Goal: Task Accomplishment & Management: Manage account settings

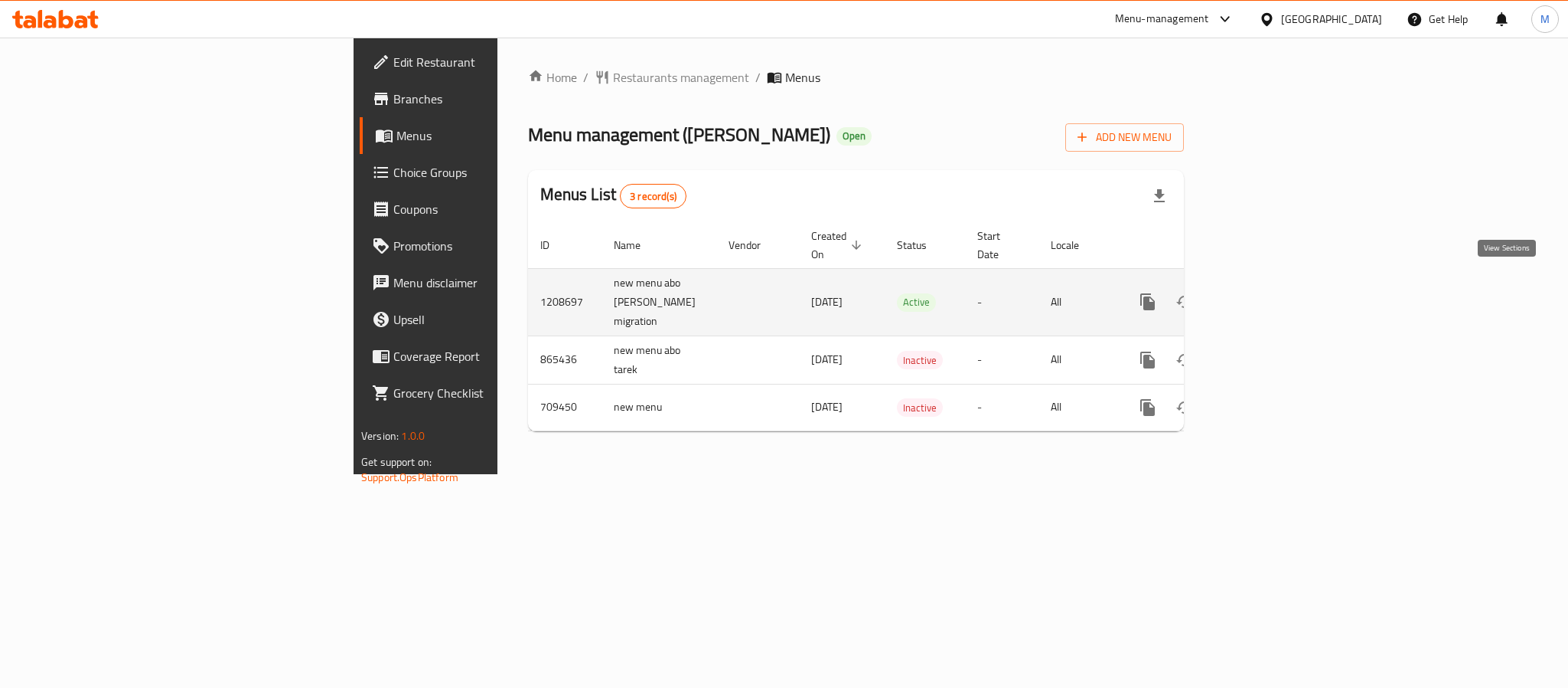
click at [1277, 283] on link "enhanced table" at bounding box center [1258, 302] width 37 height 37
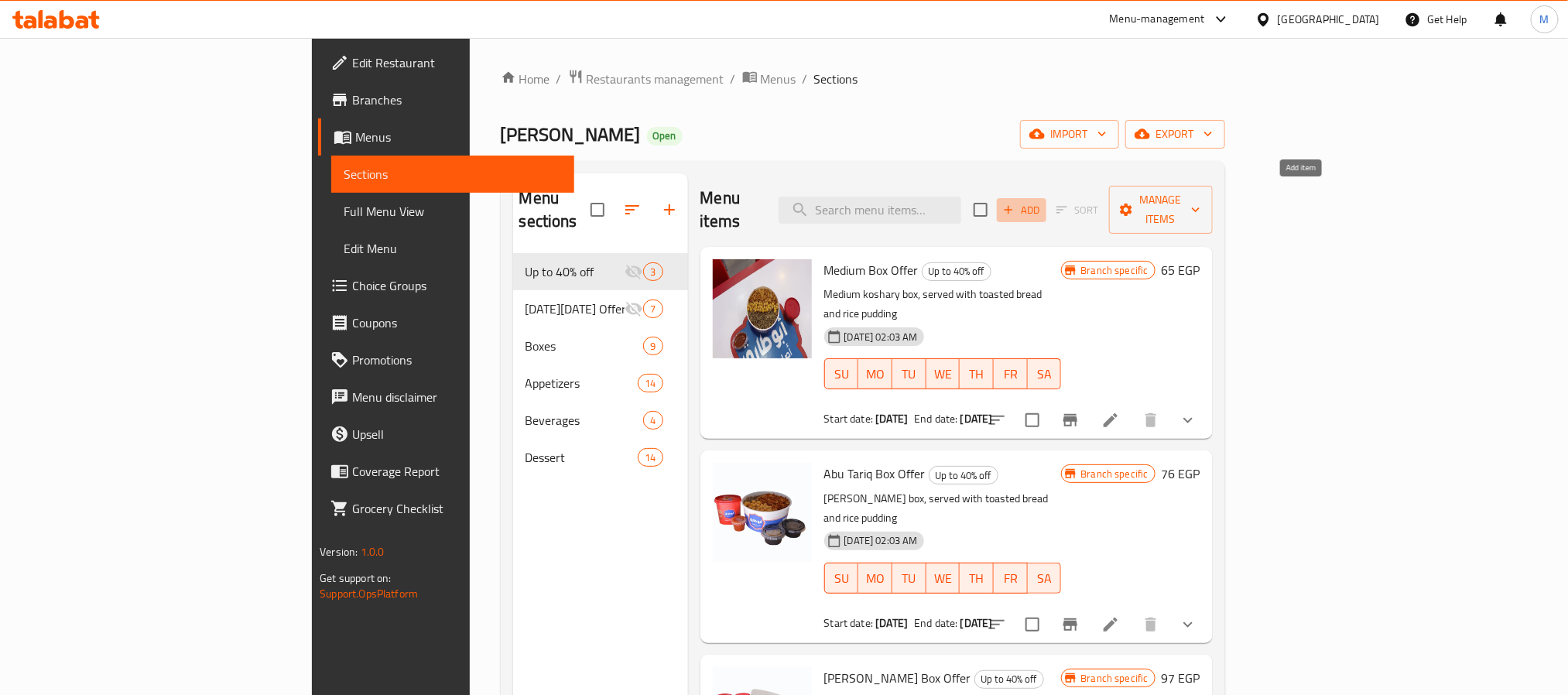
click at [1042, 205] on span "Add" at bounding box center [1022, 210] width 42 height 17
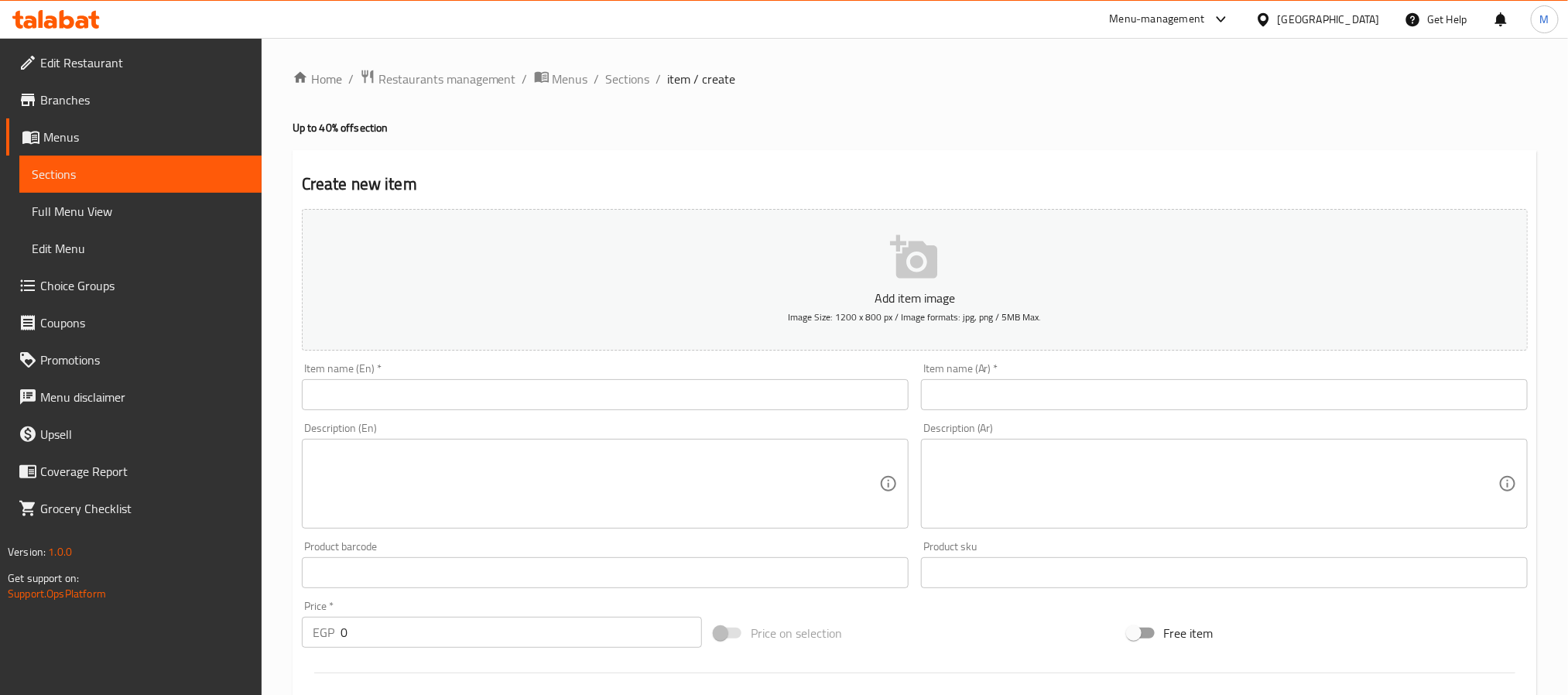
click at [60, 137] on span "Menus" at bounding box center [147, 136] width 206 height 18
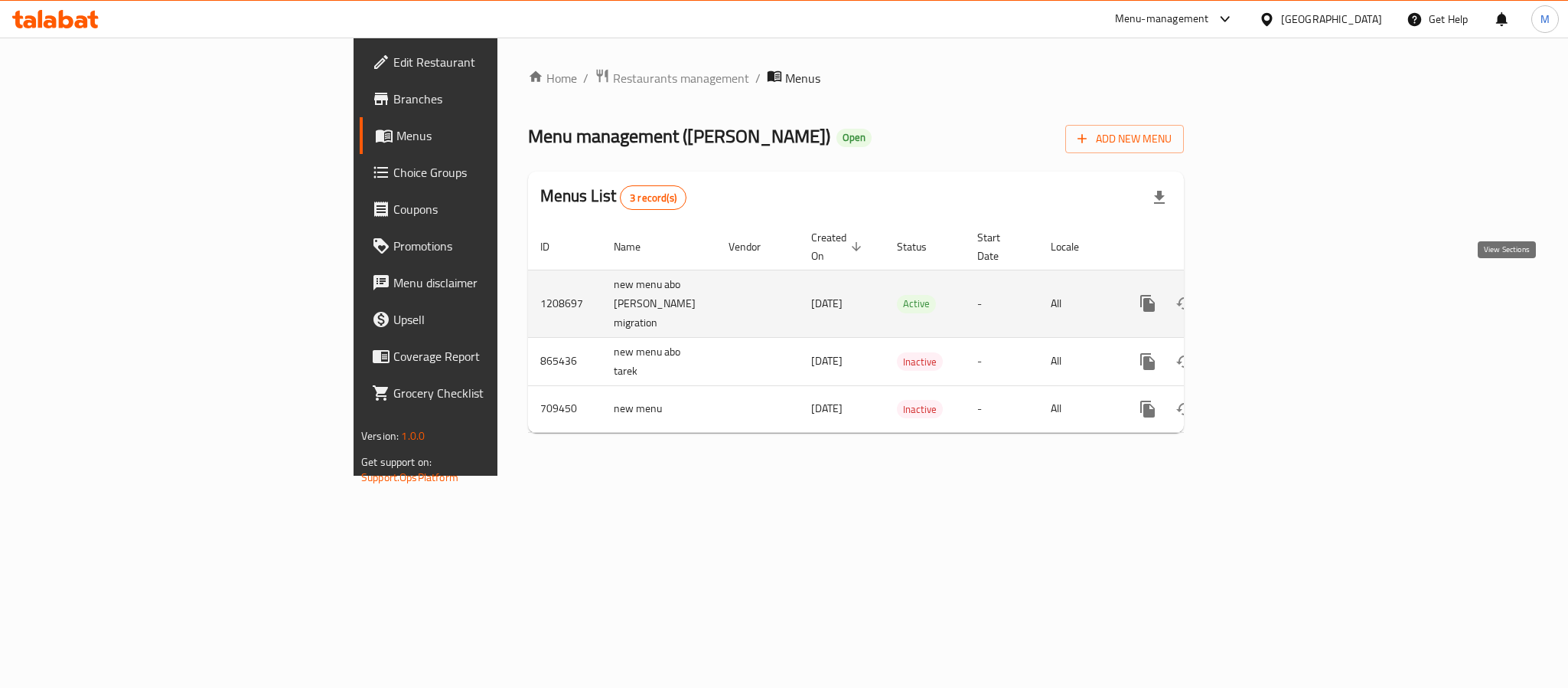
click at [1267, 294] on icon "enhanced table" at bounding box center [1258, 303] width 18 height 18
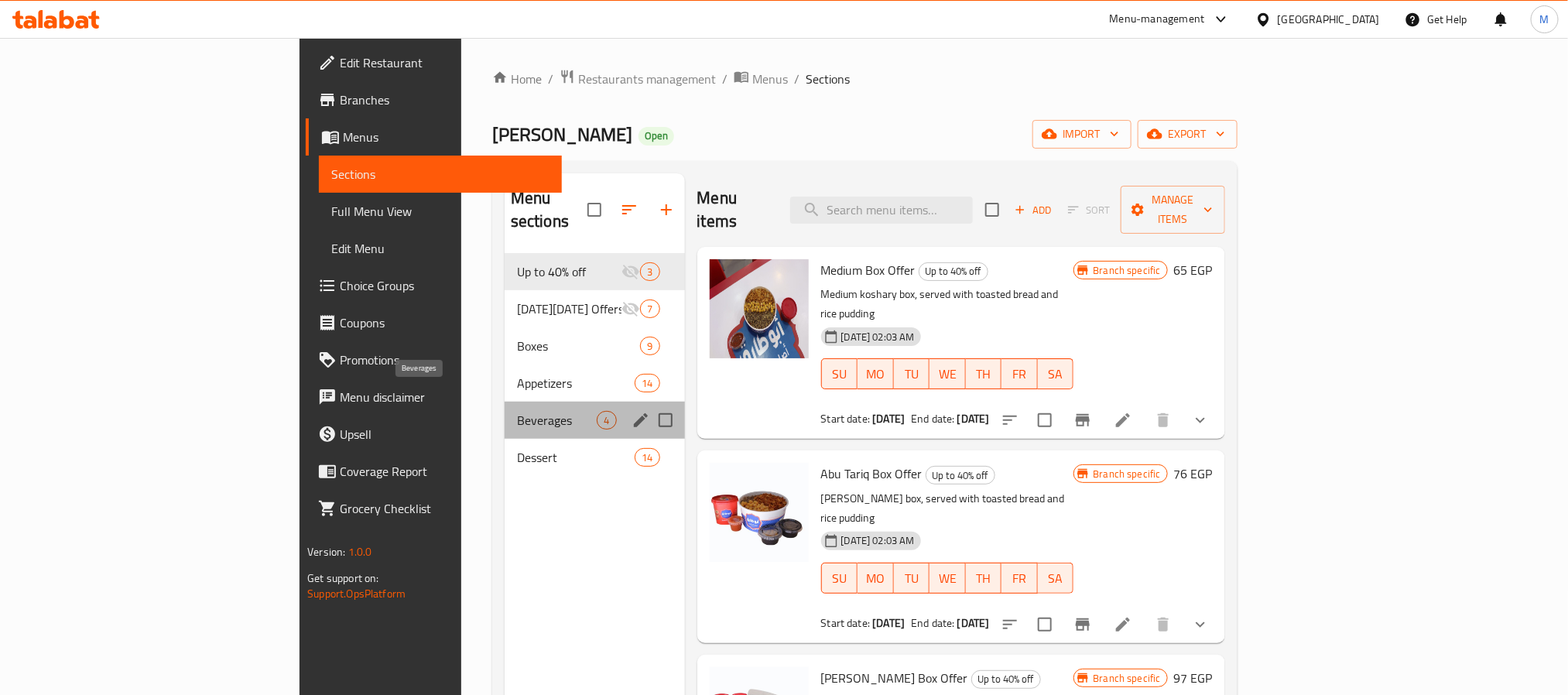
click at [517, 410] on span "Beverages" at bounding box center [557, 419] width 80 height 18
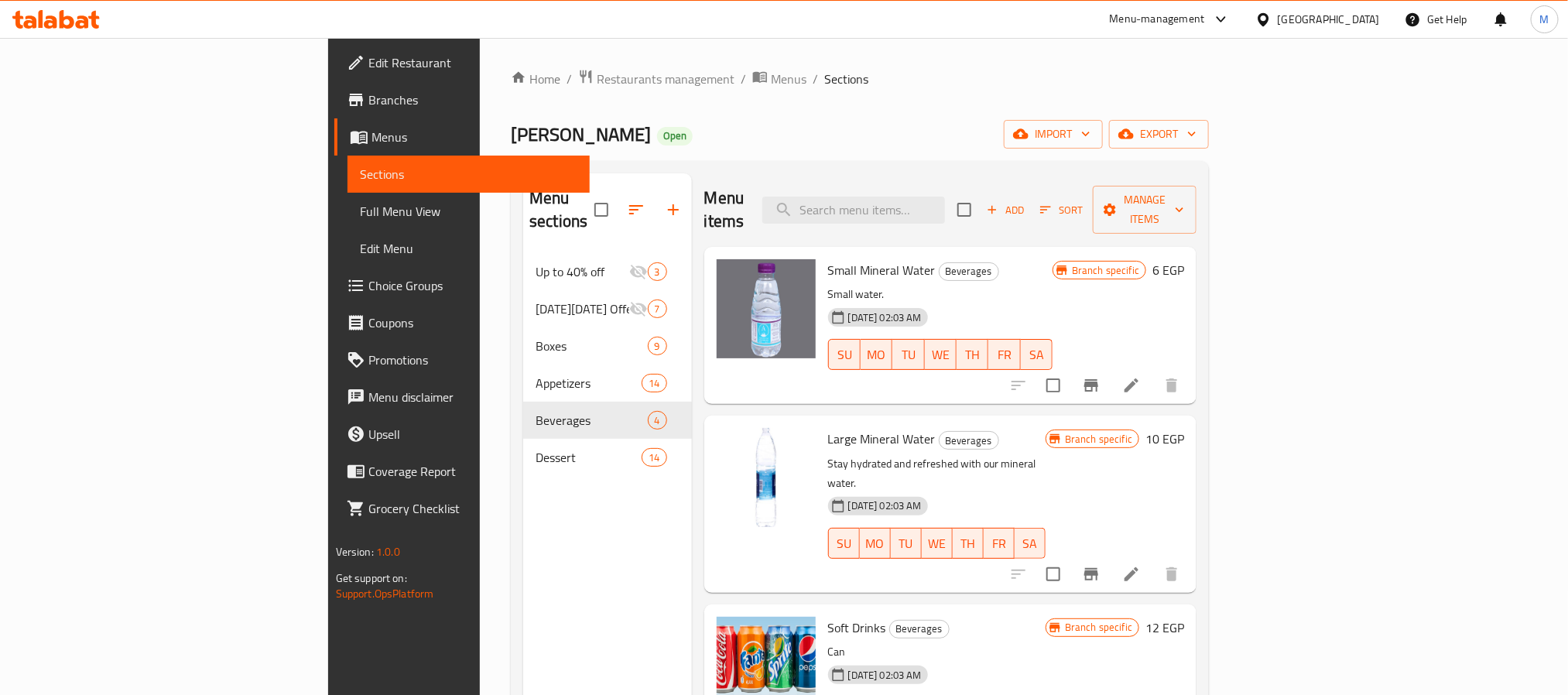
scroll to position [18, 0]
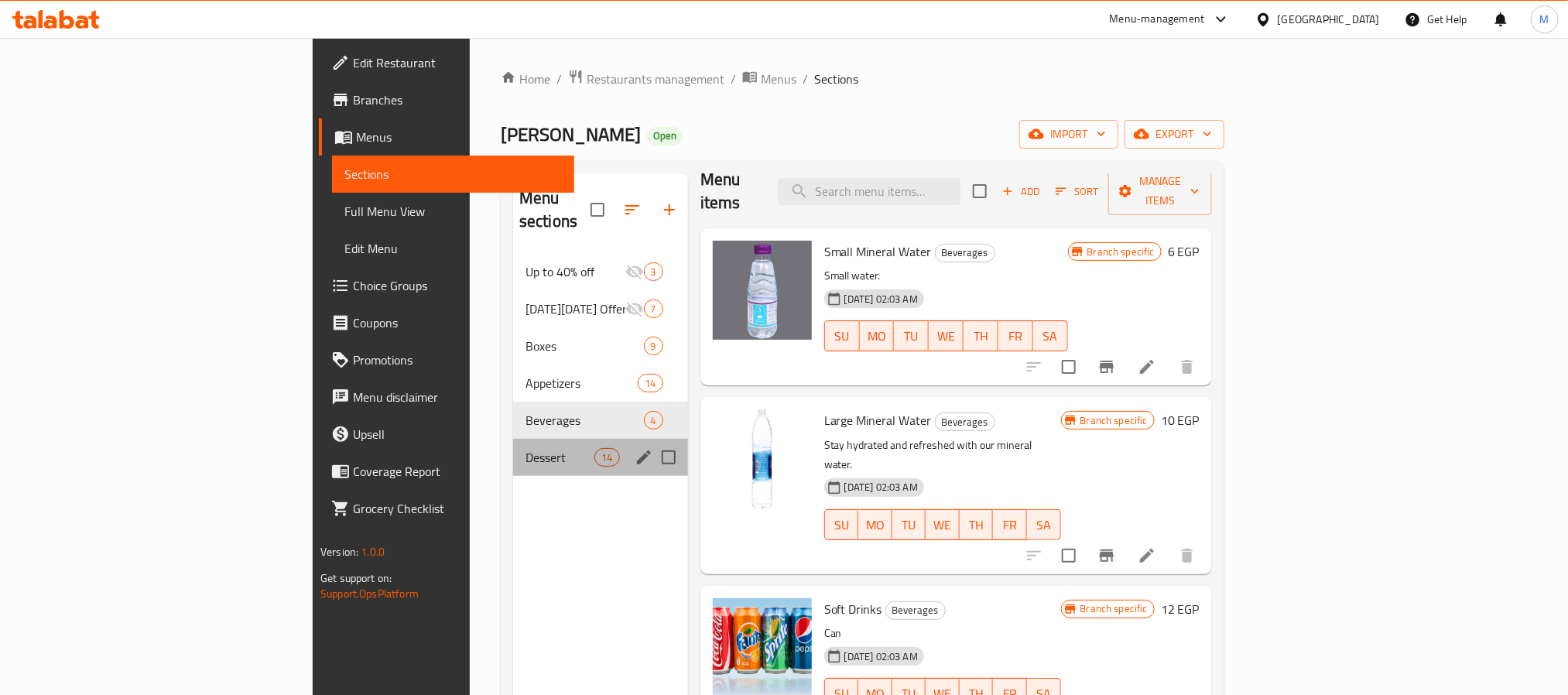
click at [513, 446] on div "Dessert 14" at bounding box center [600, 457] width 175 height 38
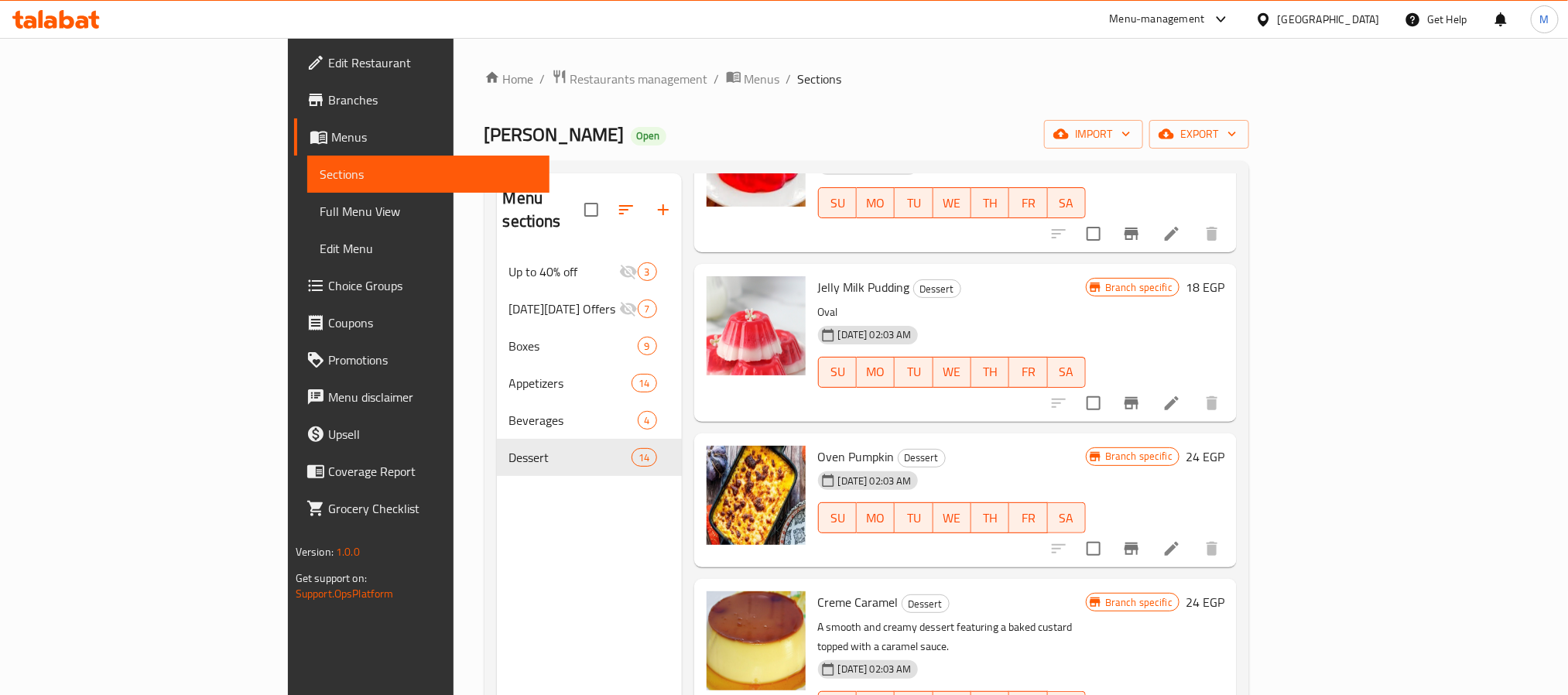
scroll to position [1593, 0]
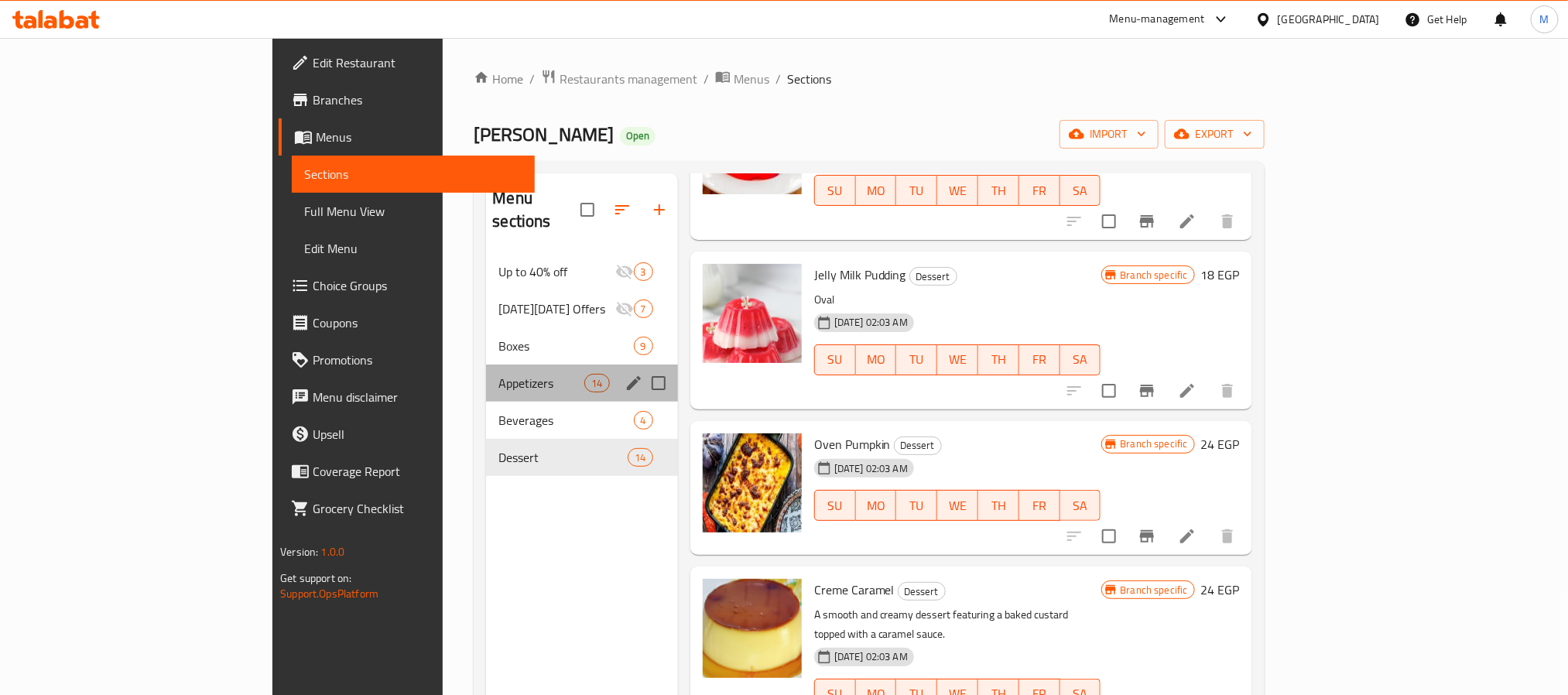
click at [486, 370] on div "Appetizers 14" at bounding box center [581, 382] width 191 height 38
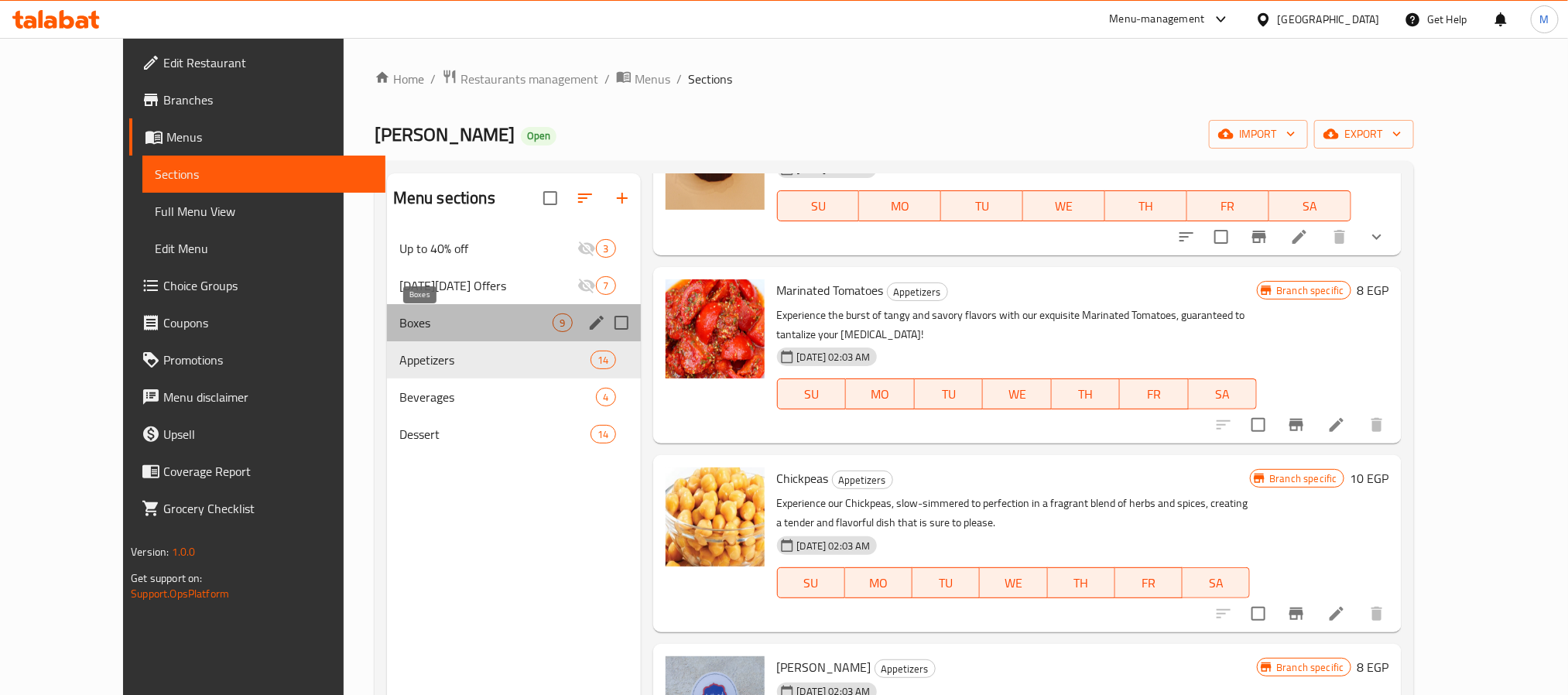
click at [399, 319] on span "Boxes" at bounding box center [476, 322] width 154 height 18
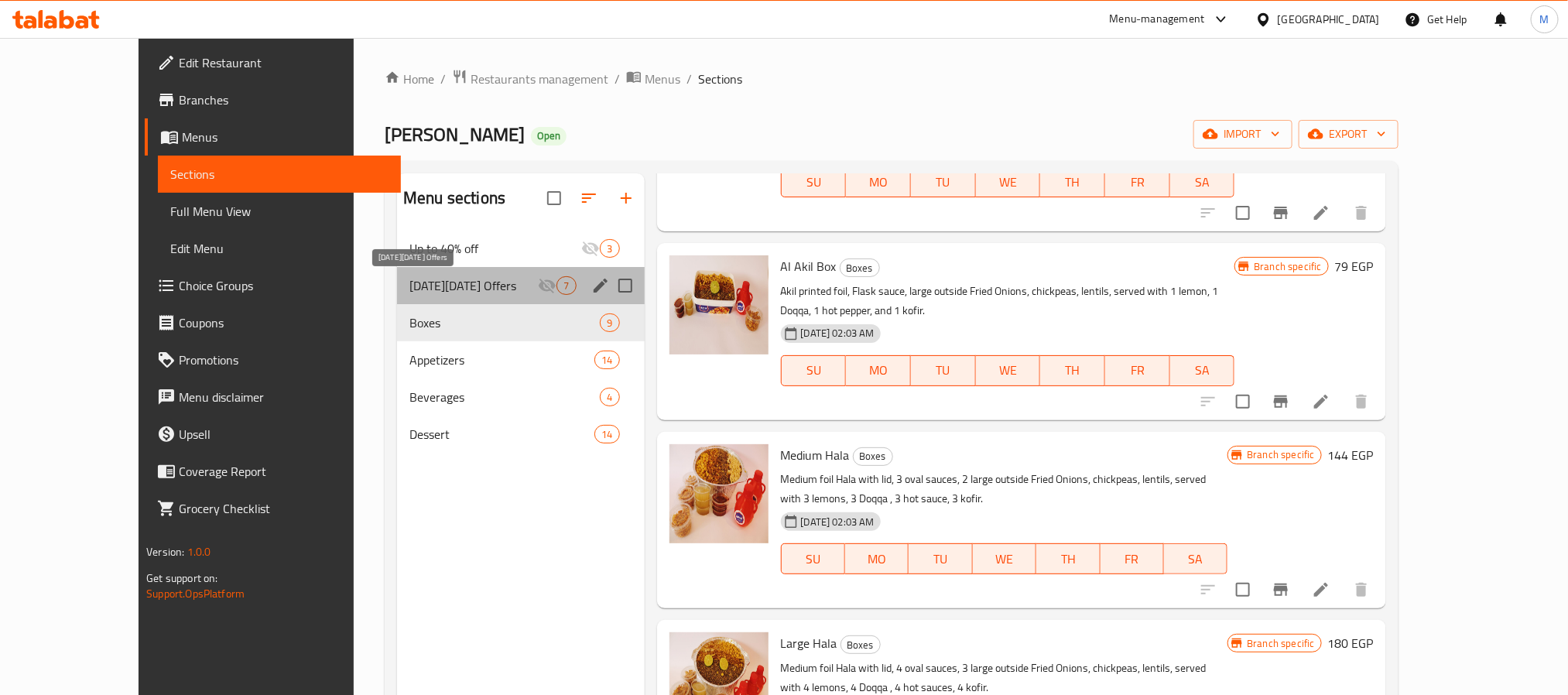
click at [410, 279] on span "Black Friday Offers" at bounding box center [473, 285] width 128 height 18
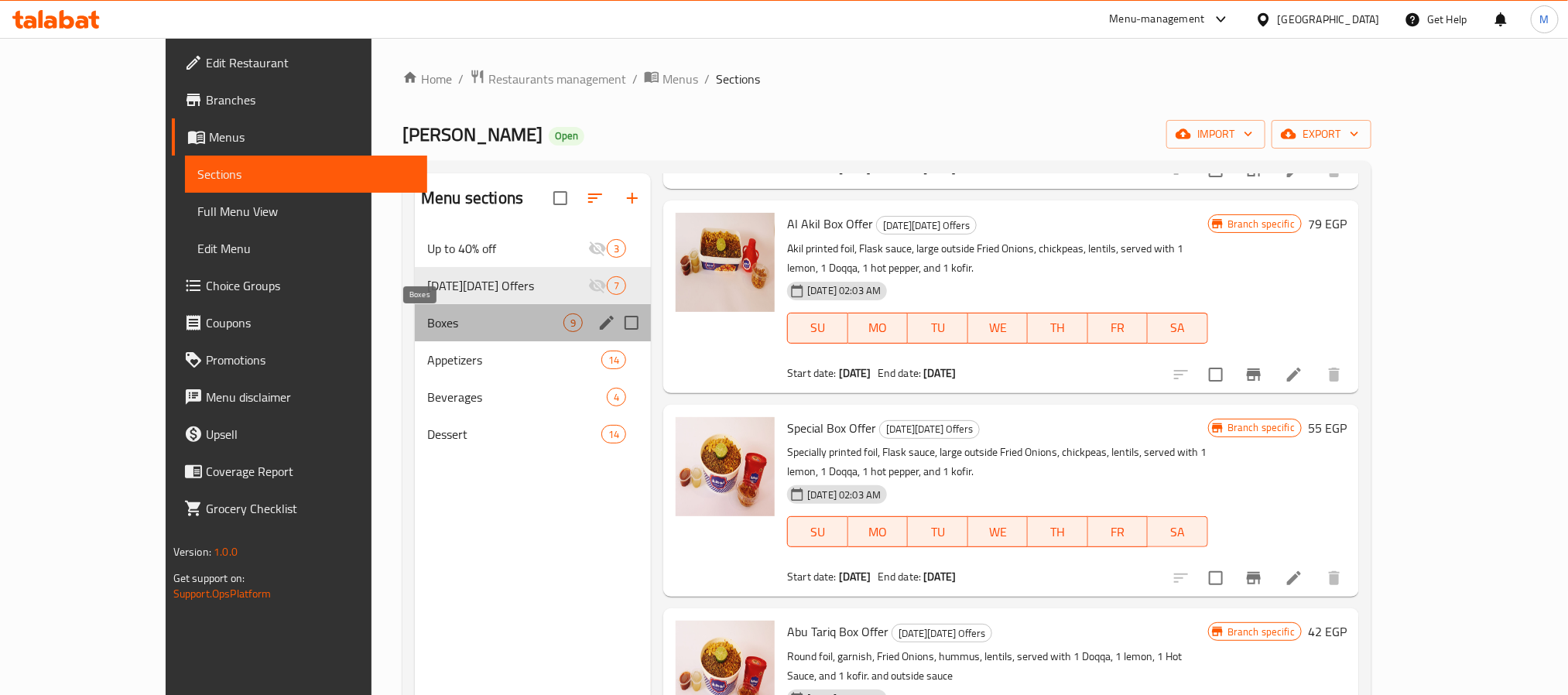
click at [427, 328] on span "Boxes" at bounding box center [495, 322] width 136 height 18
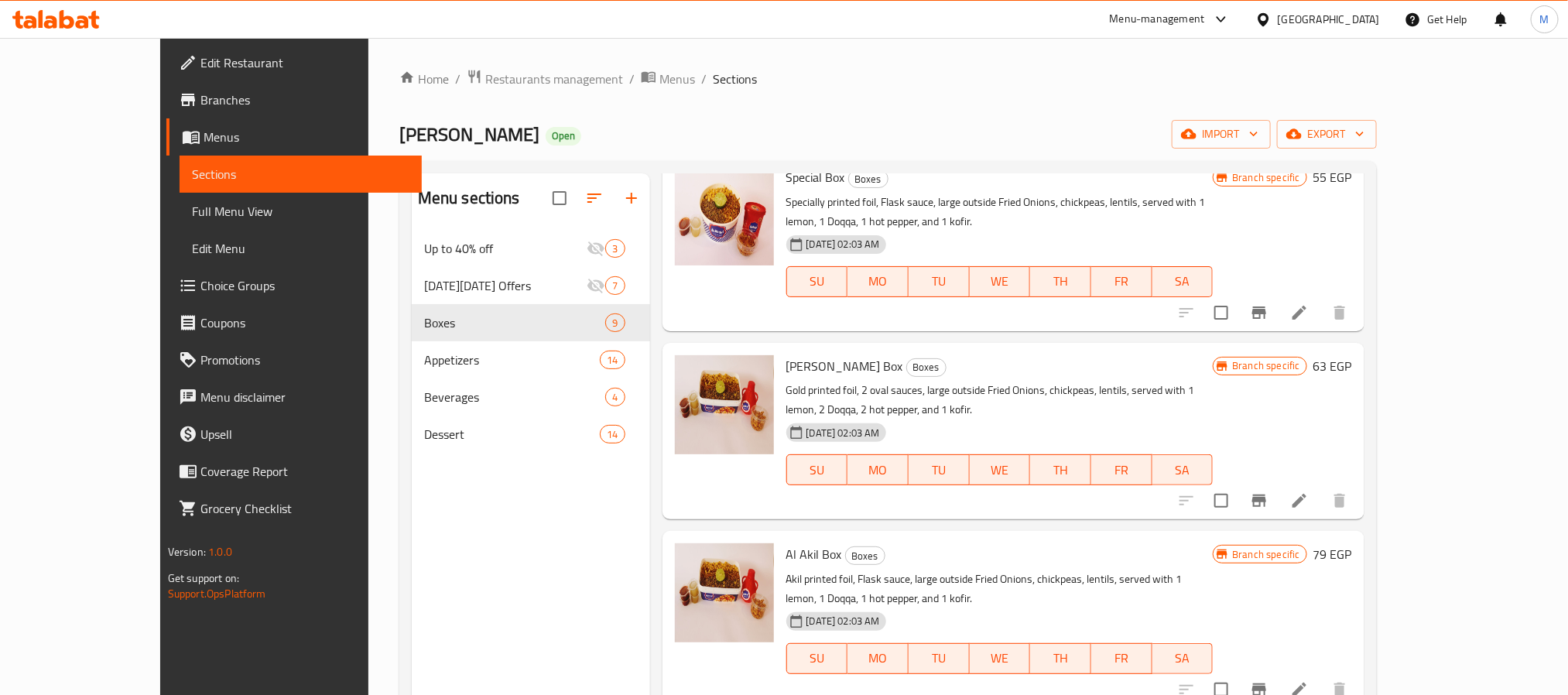
scroll to position [903, 0]
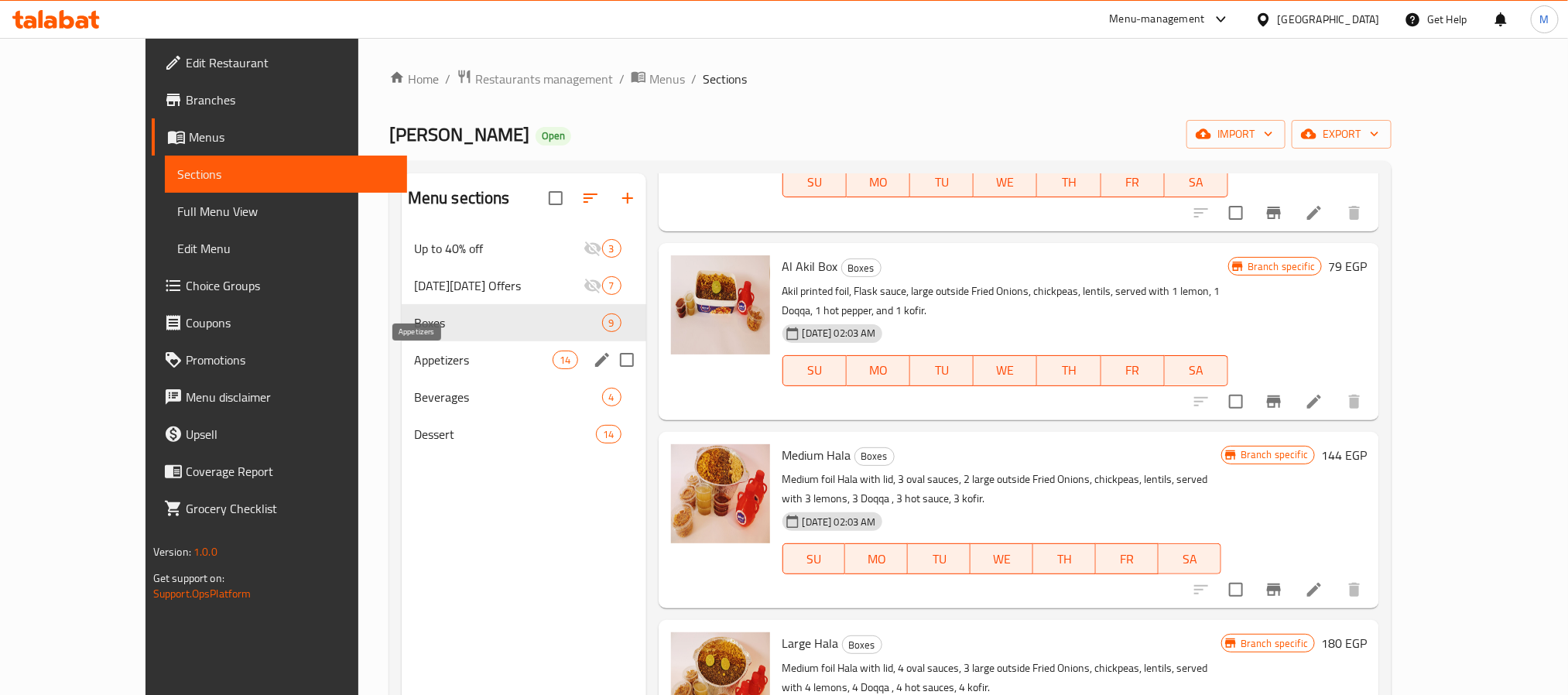
click at [414, 360] on span "Appetizers" at bounding box center [483, 359] width 139 height 18
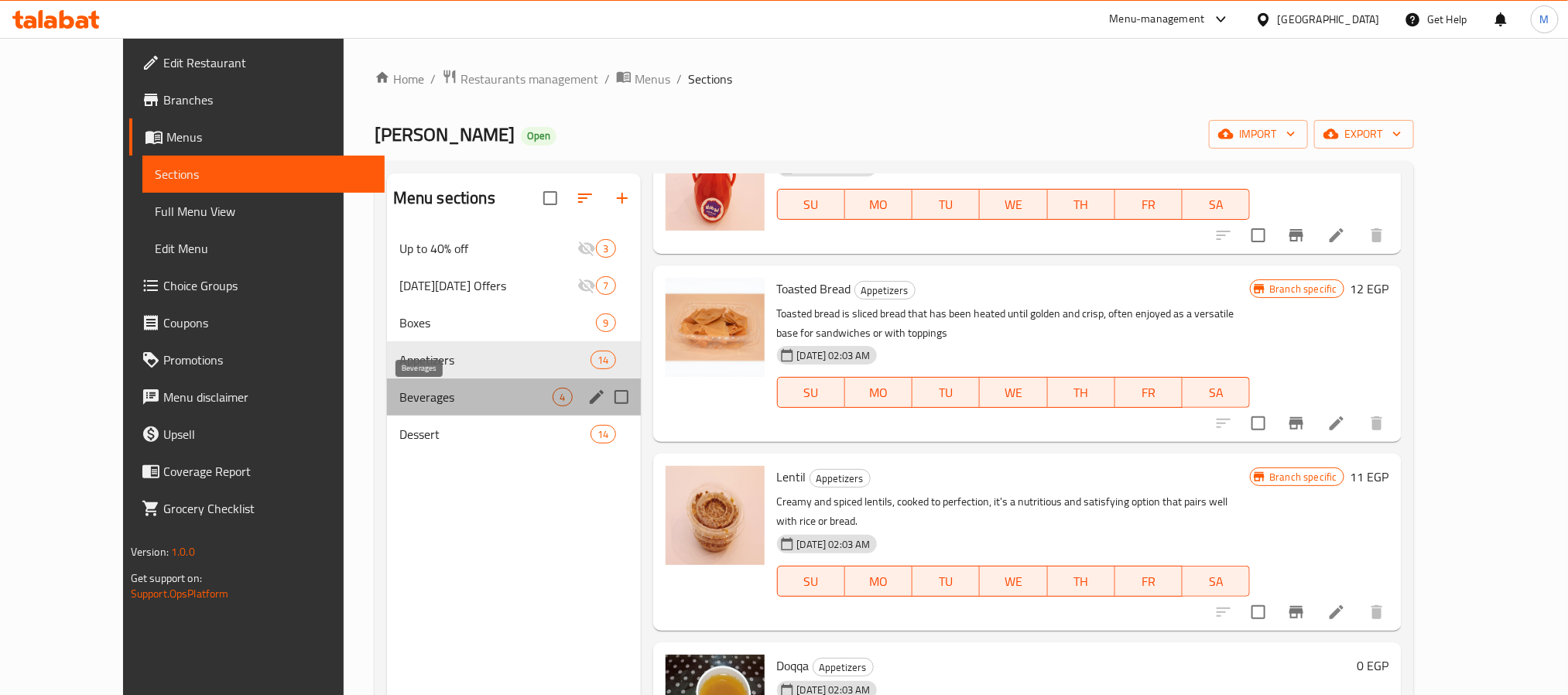
click at [399, 395] on span "Beverages" at bounding box center [476, 396] width 154 height 18
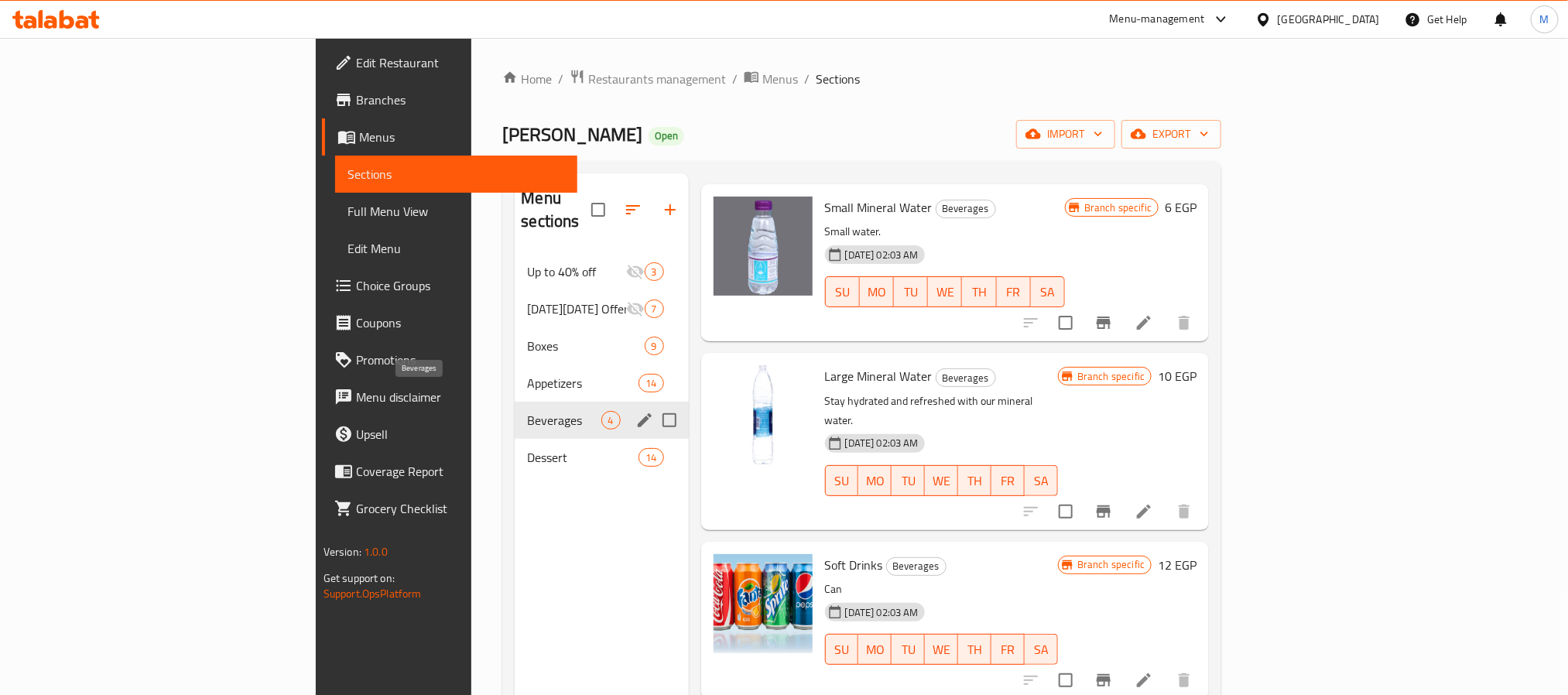
scroll to position [19, 0]
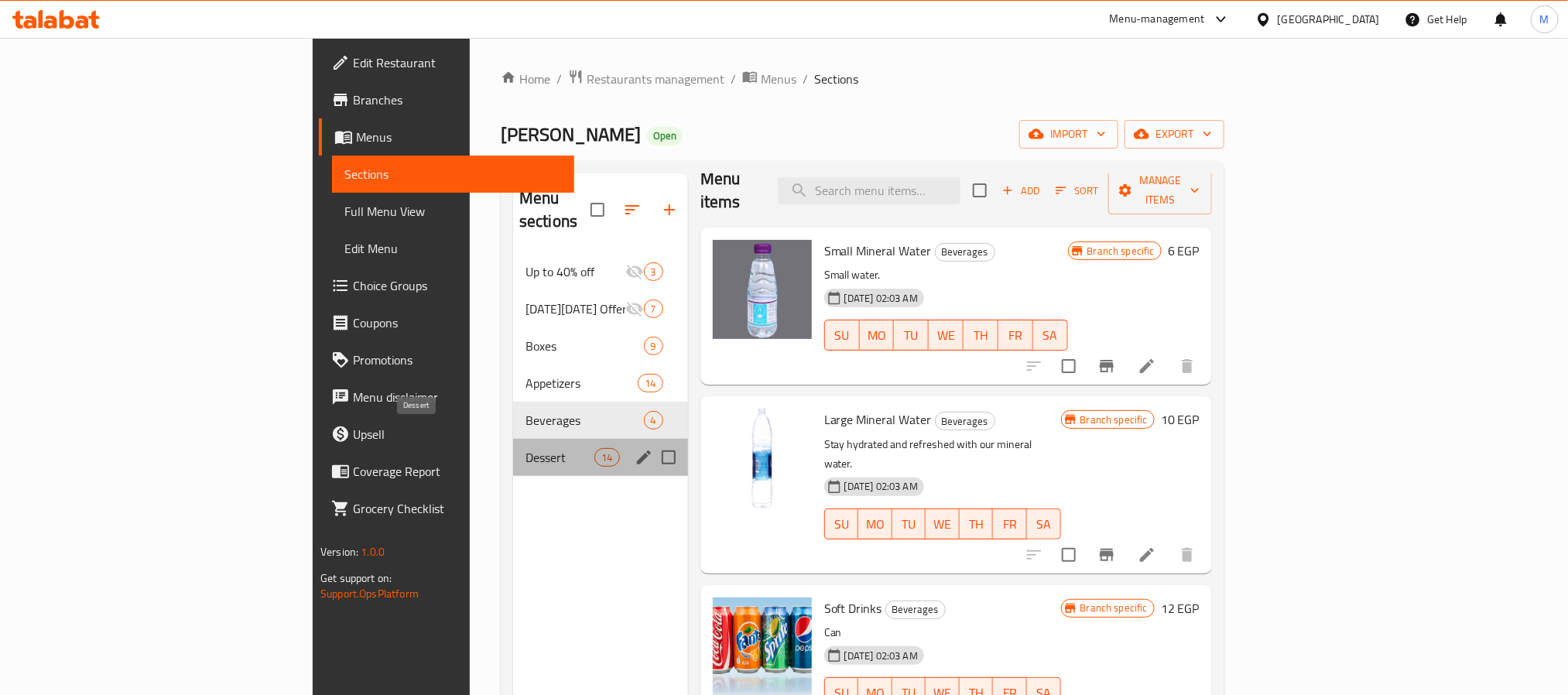
click at [526, 448] on span "Dessert" at bounding box center [560, 457] width 69 height 18
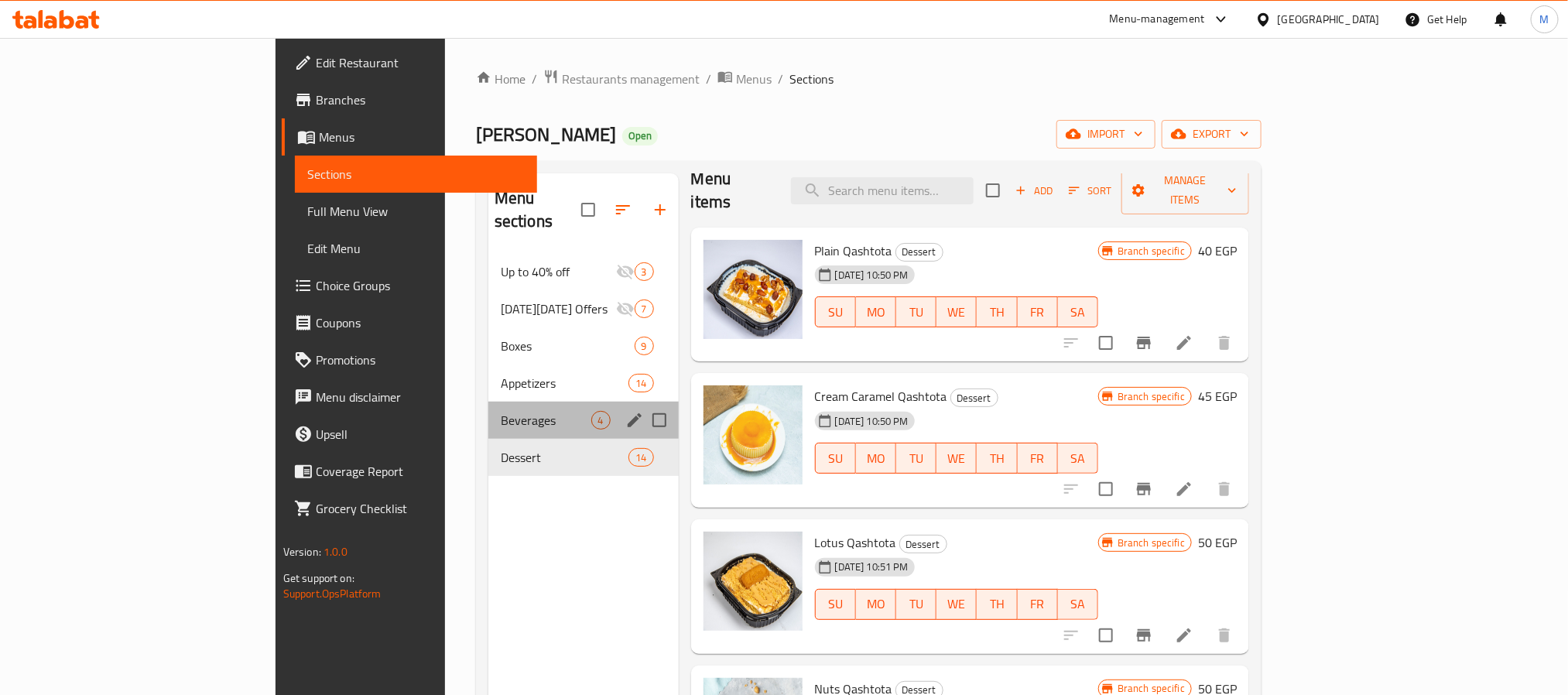
click at [488, 413] on div "Beverages 4" at bounding box center [584, 420] width 190 height 38
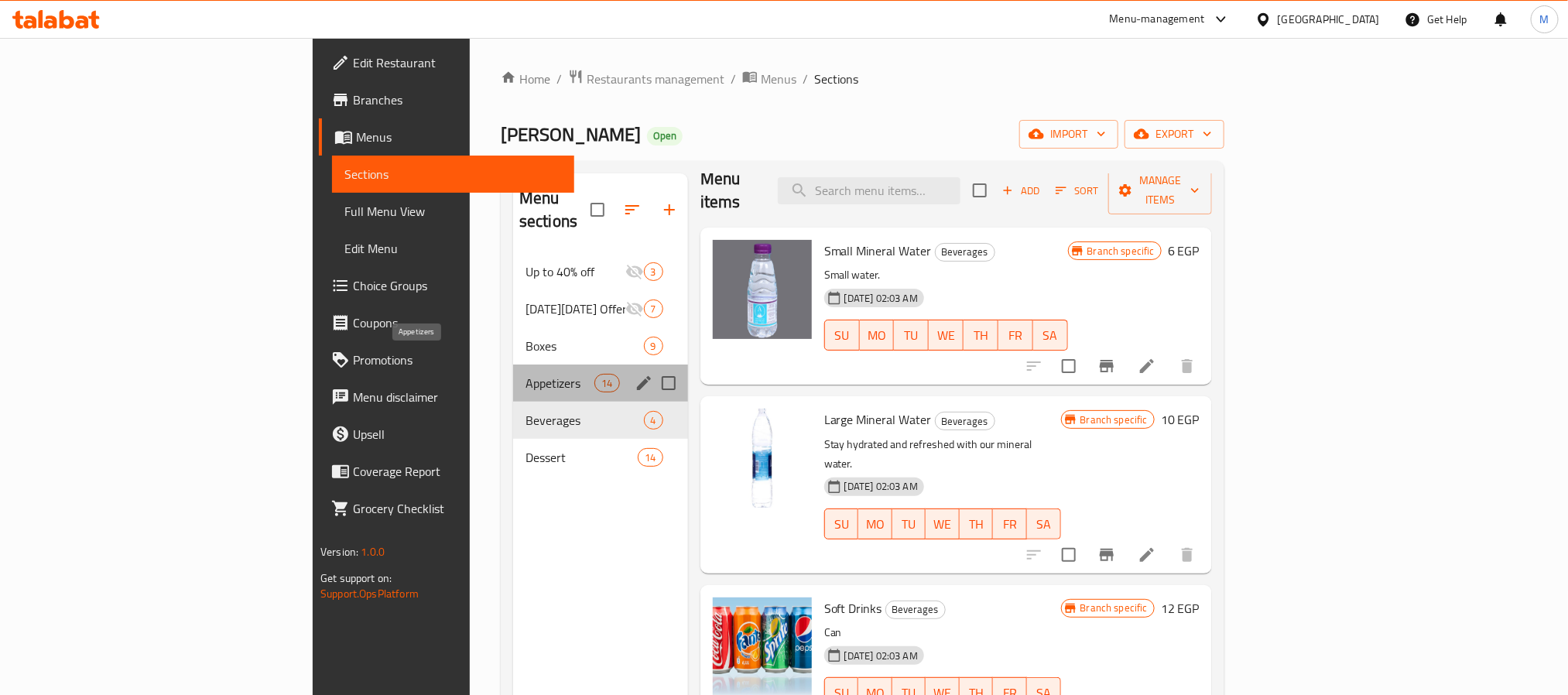
click at [526, 374] on span "Appetizers" at bounding box center [560, 382] width 69 height 18
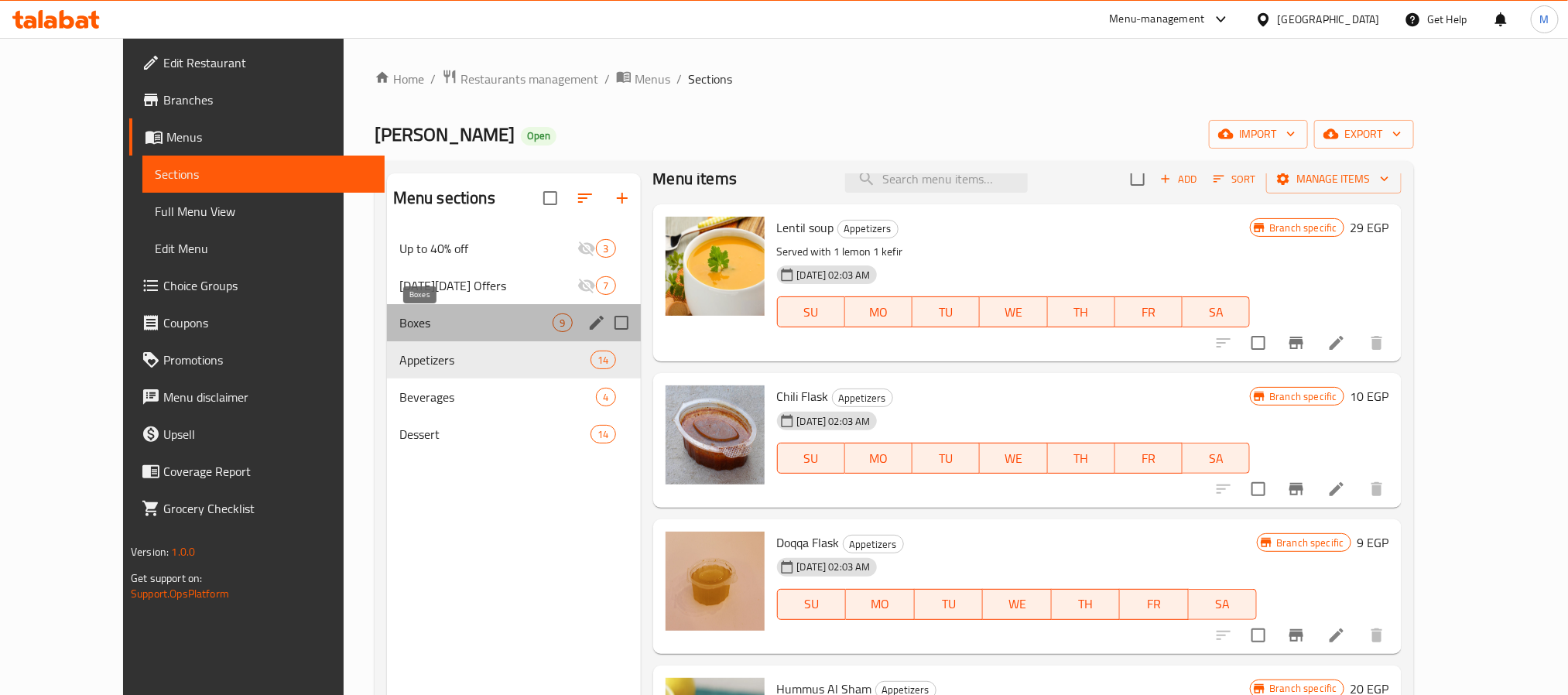
click at [399, 325] on span "Boxes" at bounding box center [476, 322] width 154 height 18
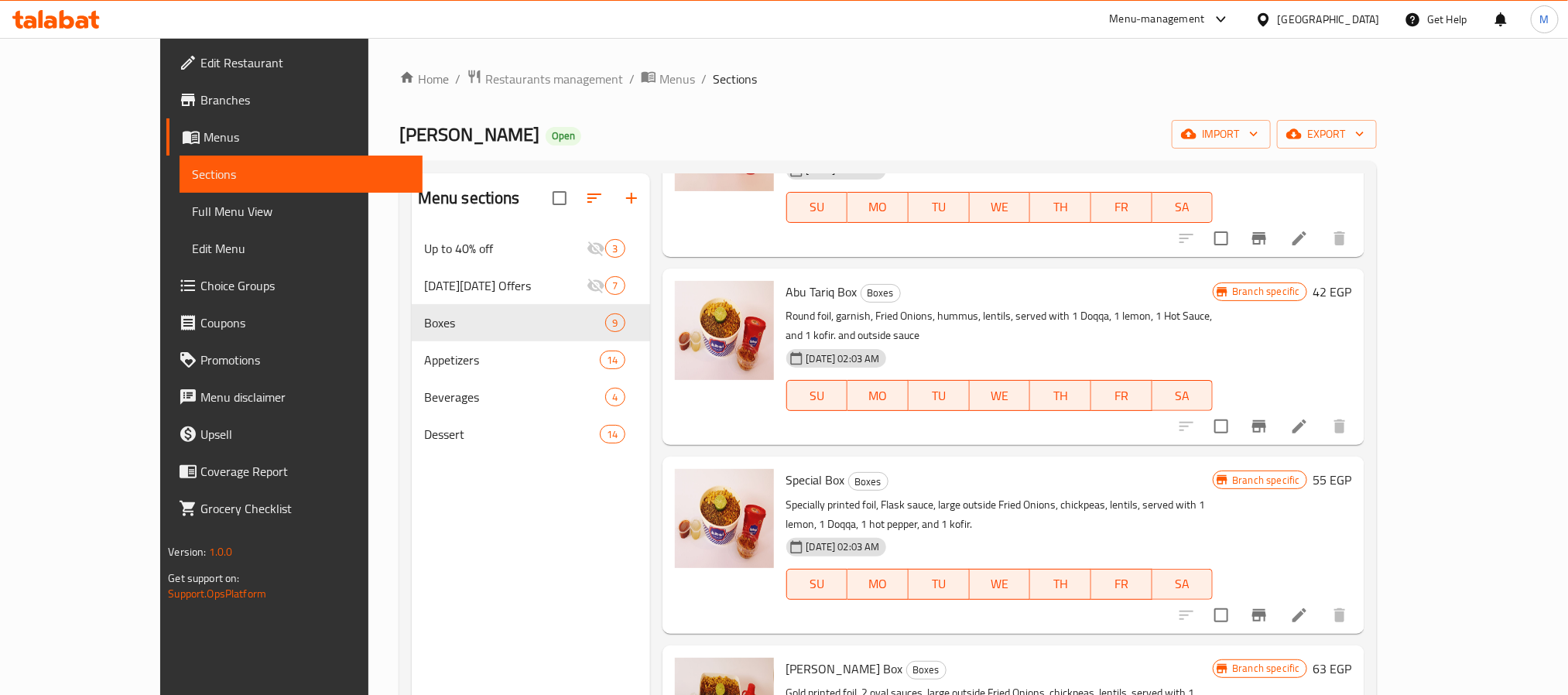
scroll to position [336, 0]
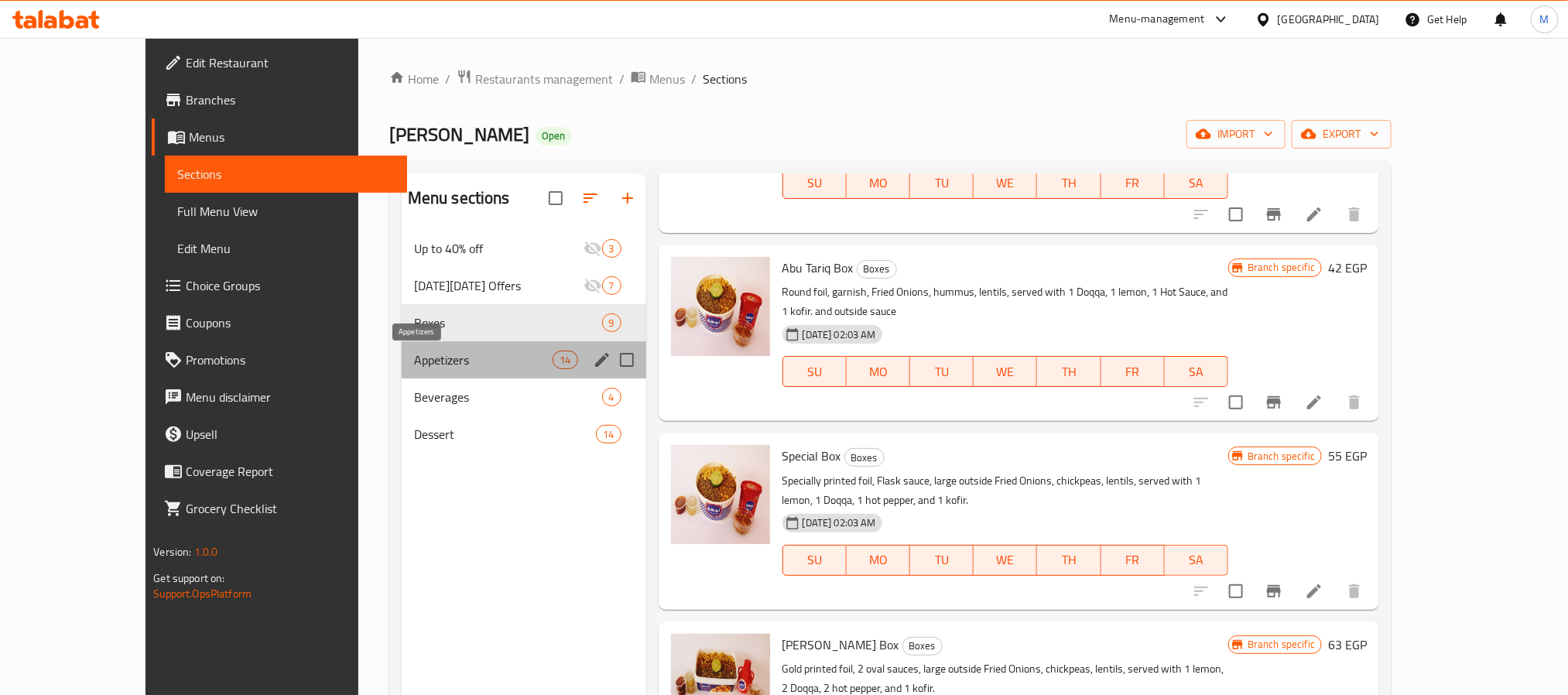
click at [414, 364] on span "Appetizers" at bounding box center [483, 359] width 139 height 18
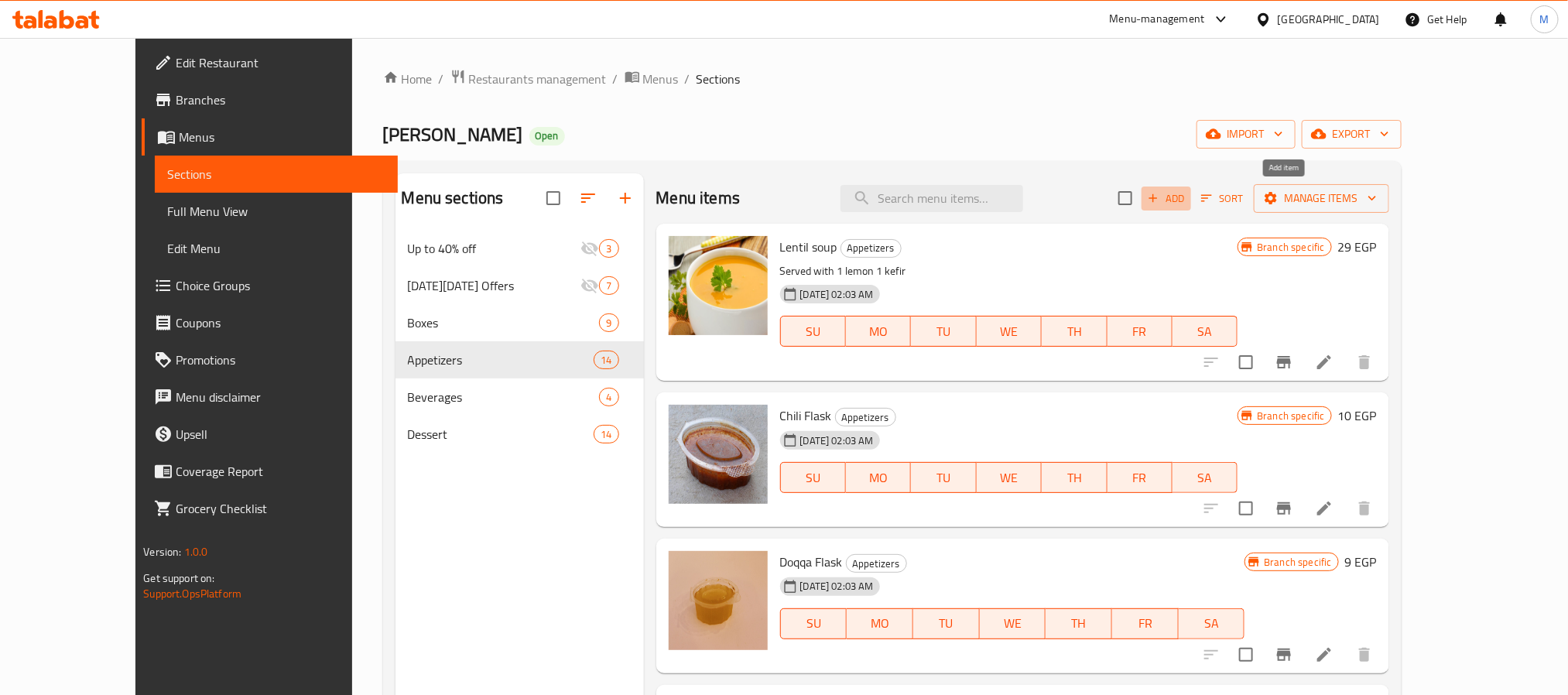
click at [1187, 189] on span "Add" at bounding box center [1166, 198] width 42 height 17
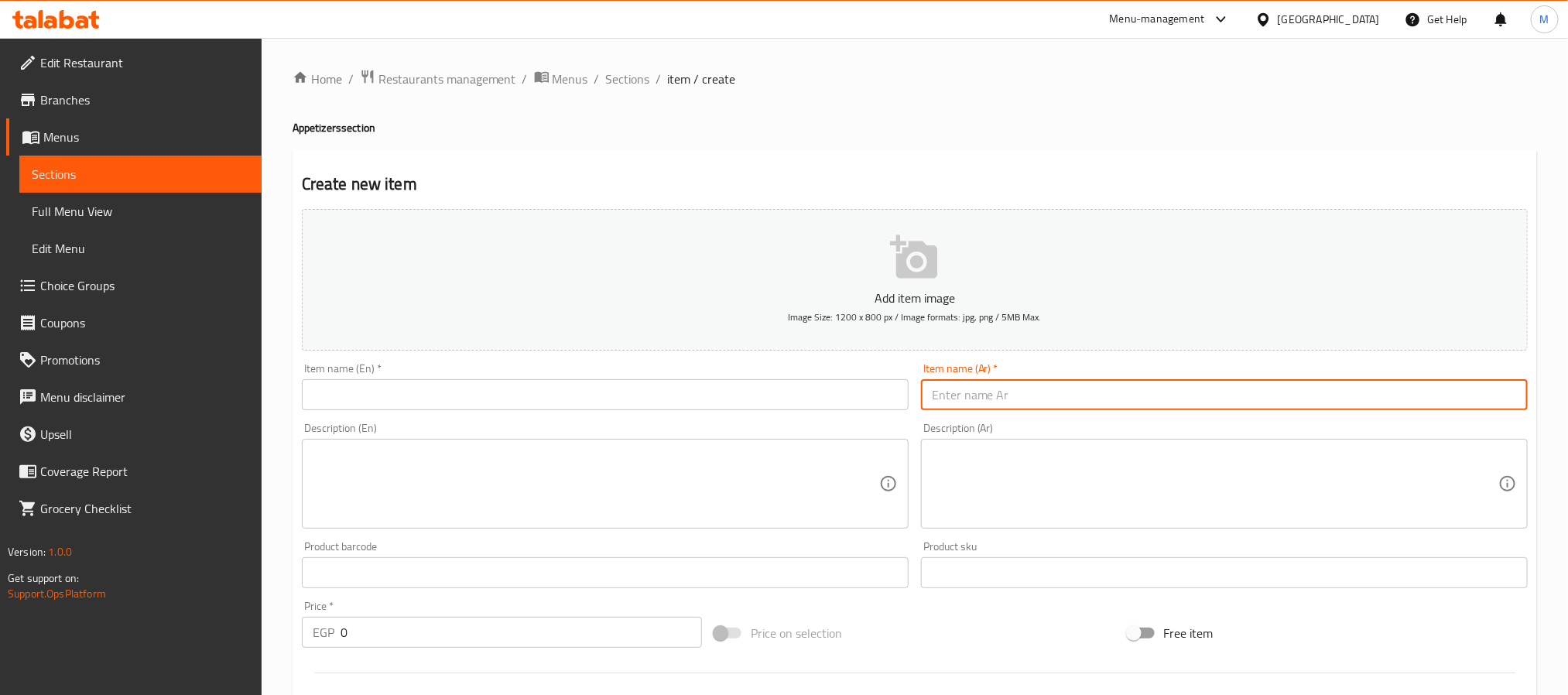
click at [982, 382] on input "text" at bounding box center [1224, 394] width 607 height 31
type input "odhv logg"
type input "خيار مخلل"
click at [449, 407] on input "text" at bounding box center [605, 394] width 607 height 31
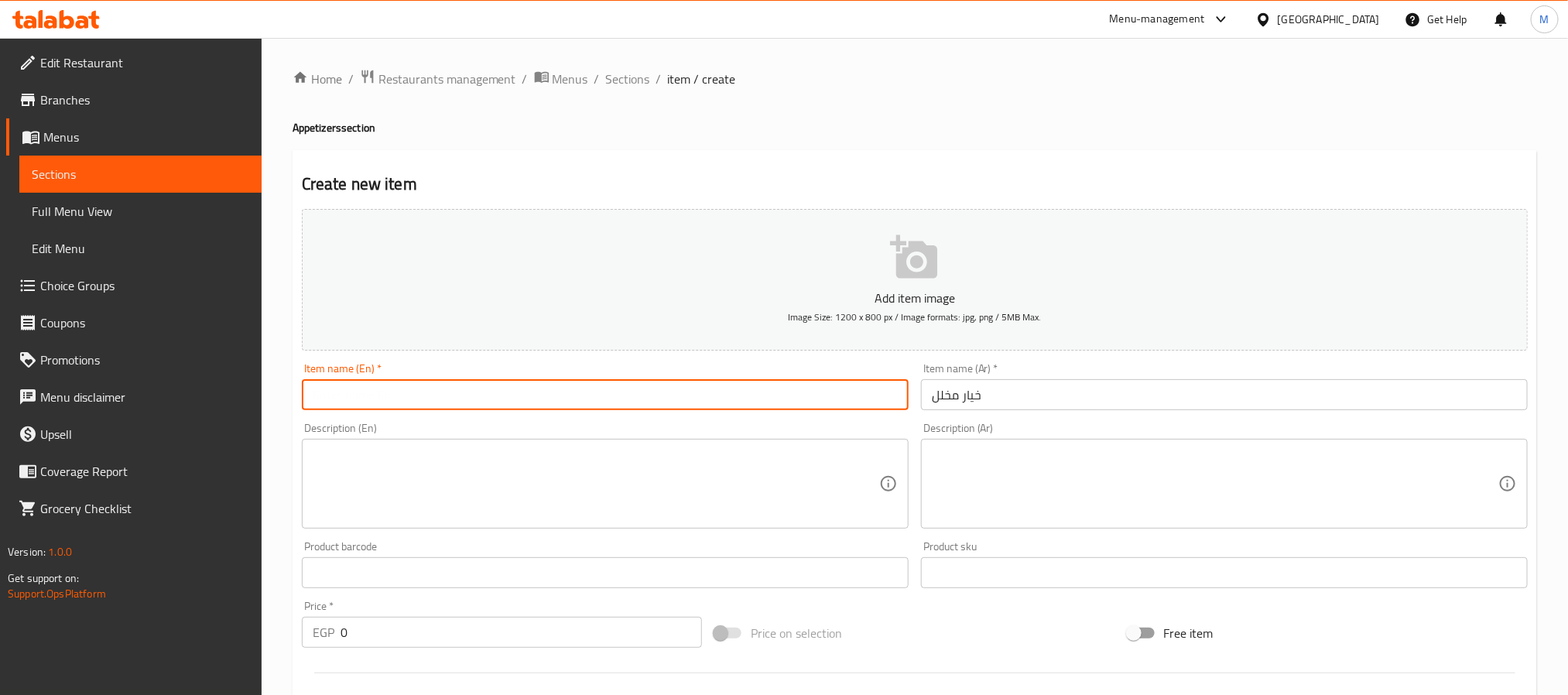
paste input "Pickled cucumber"
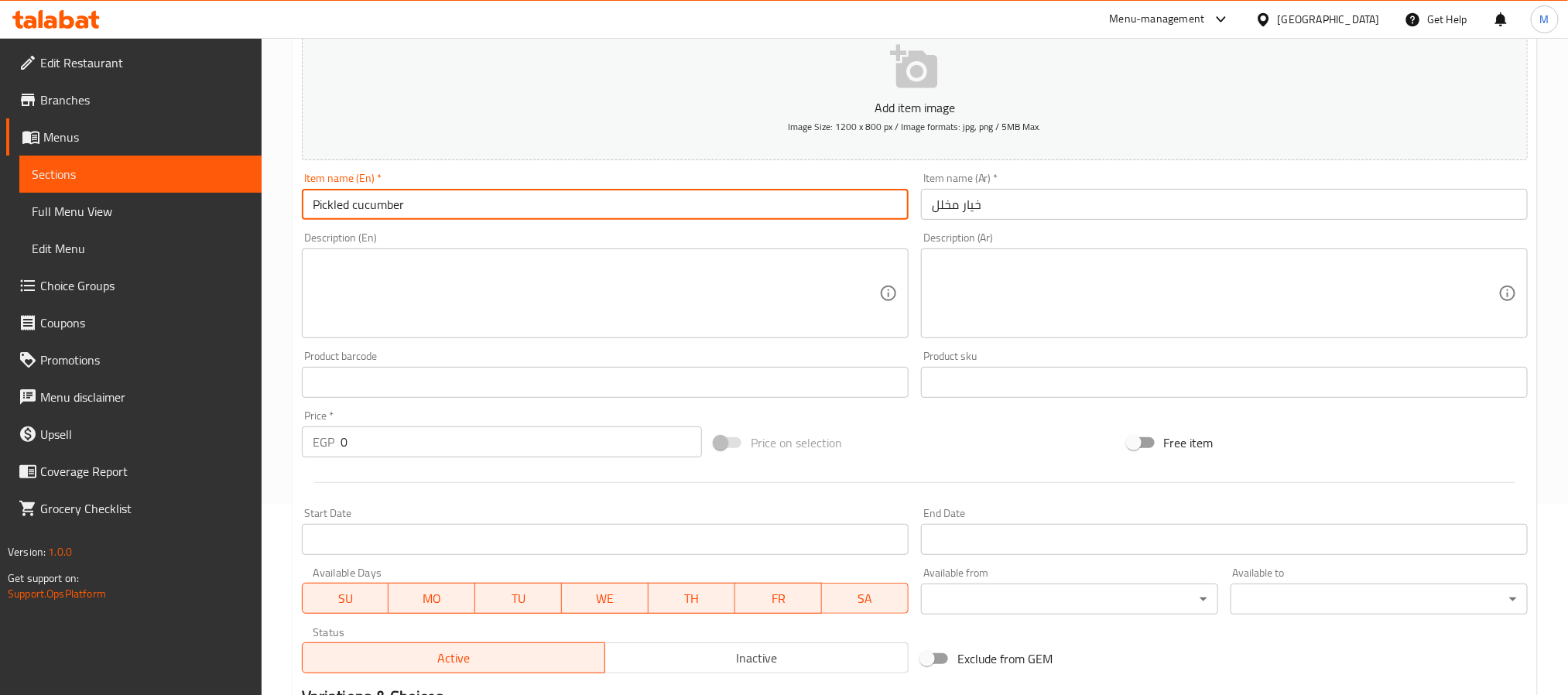
scroll to position [191, 0]
type input "Pickled cucumber"
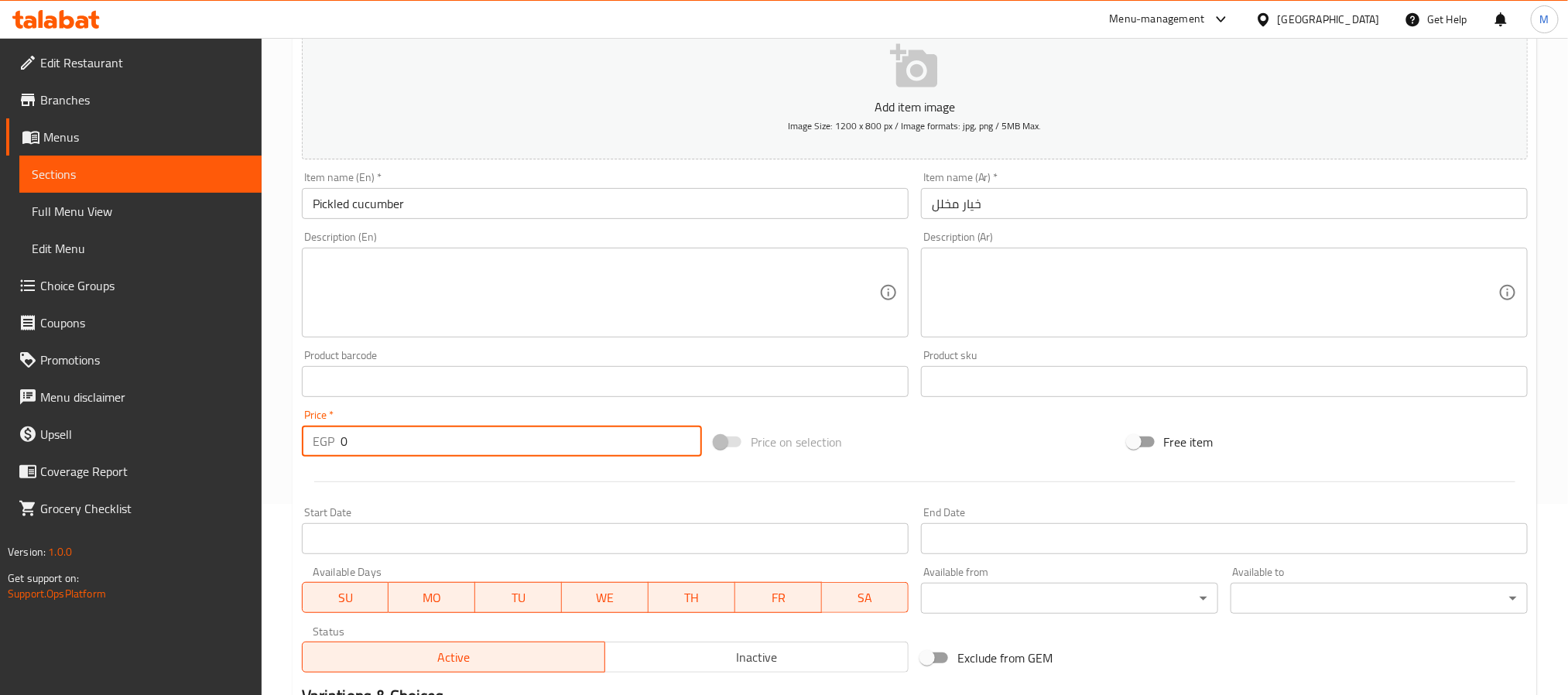
click at [400, 437] on input "0" at bounding box center [522, 440] width 362 height 31
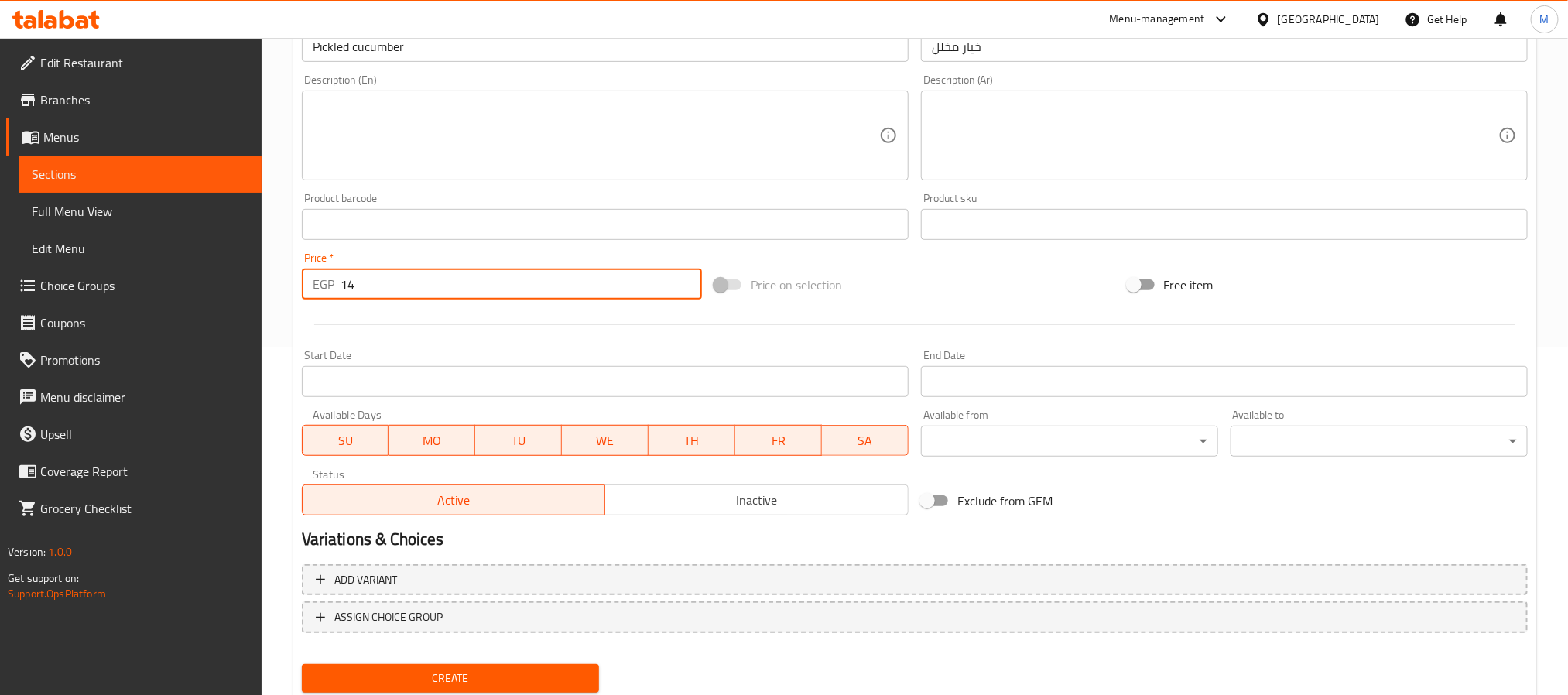
scroll to position [397, 0]
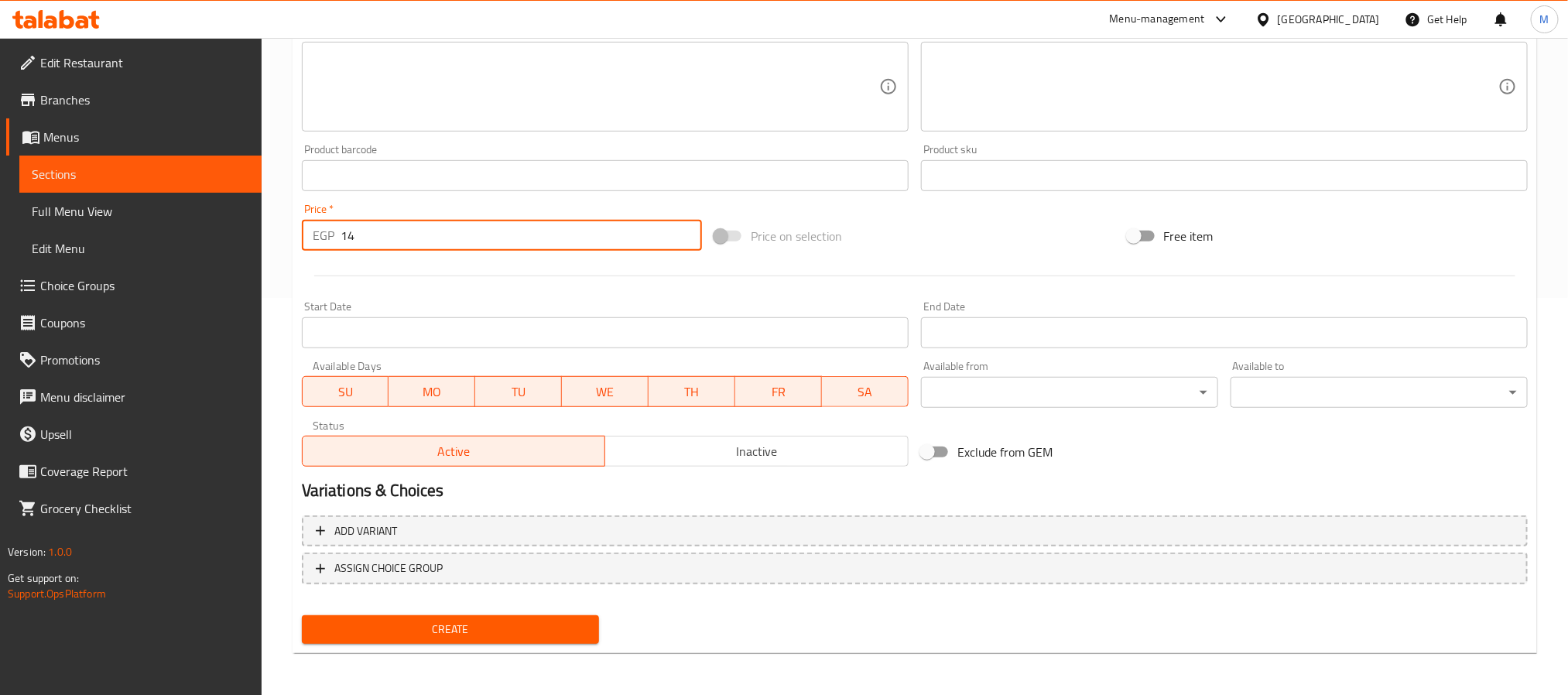
type input "14"
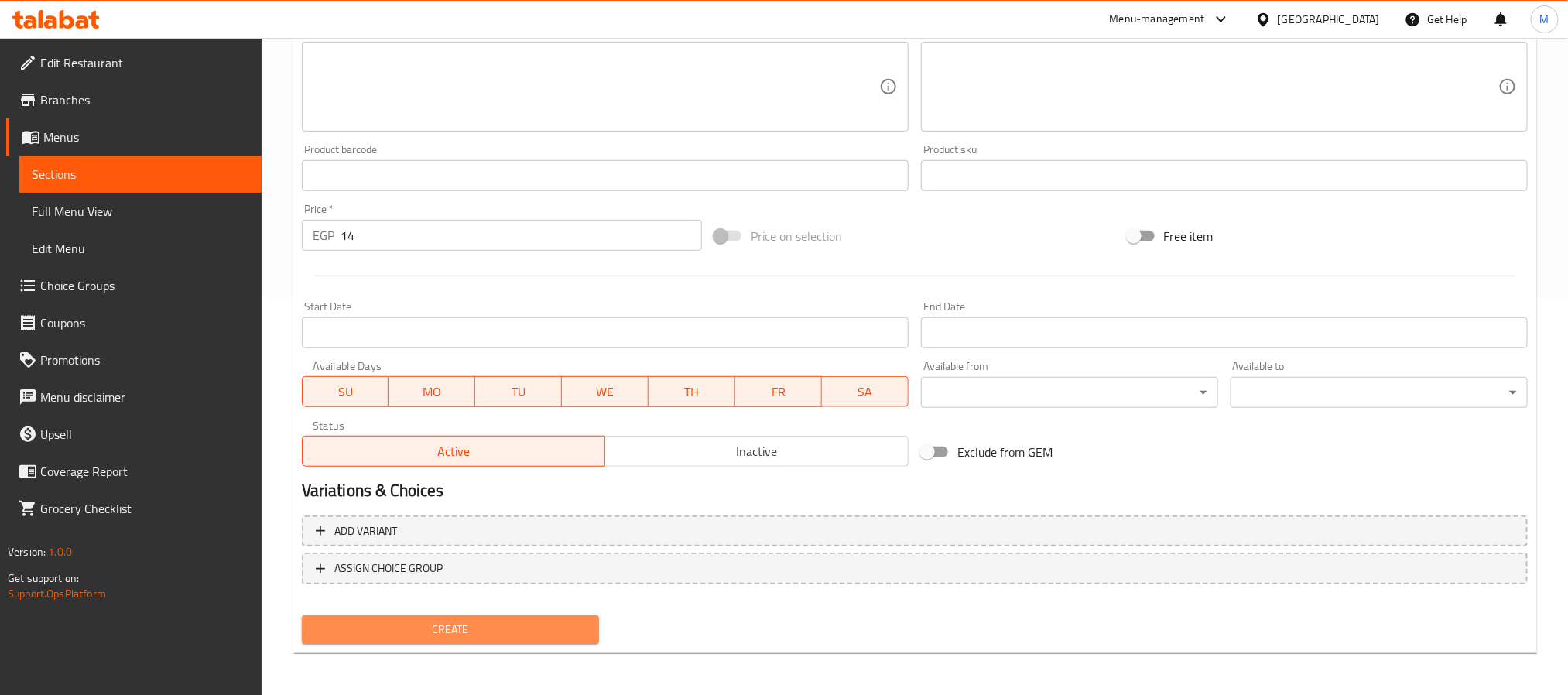
click at [479, 634] on span "Create" at bounding box center [451, 630] width 273 height 19
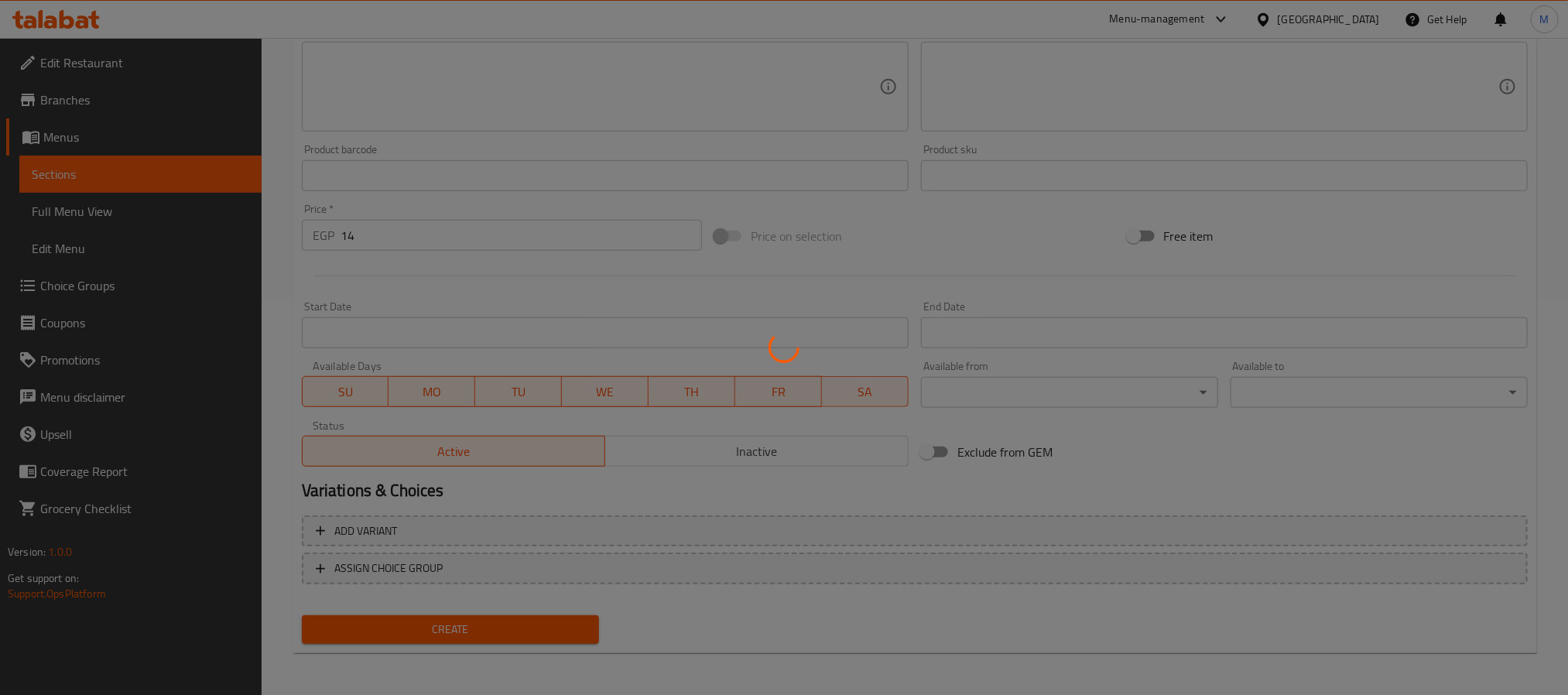
type input "0"
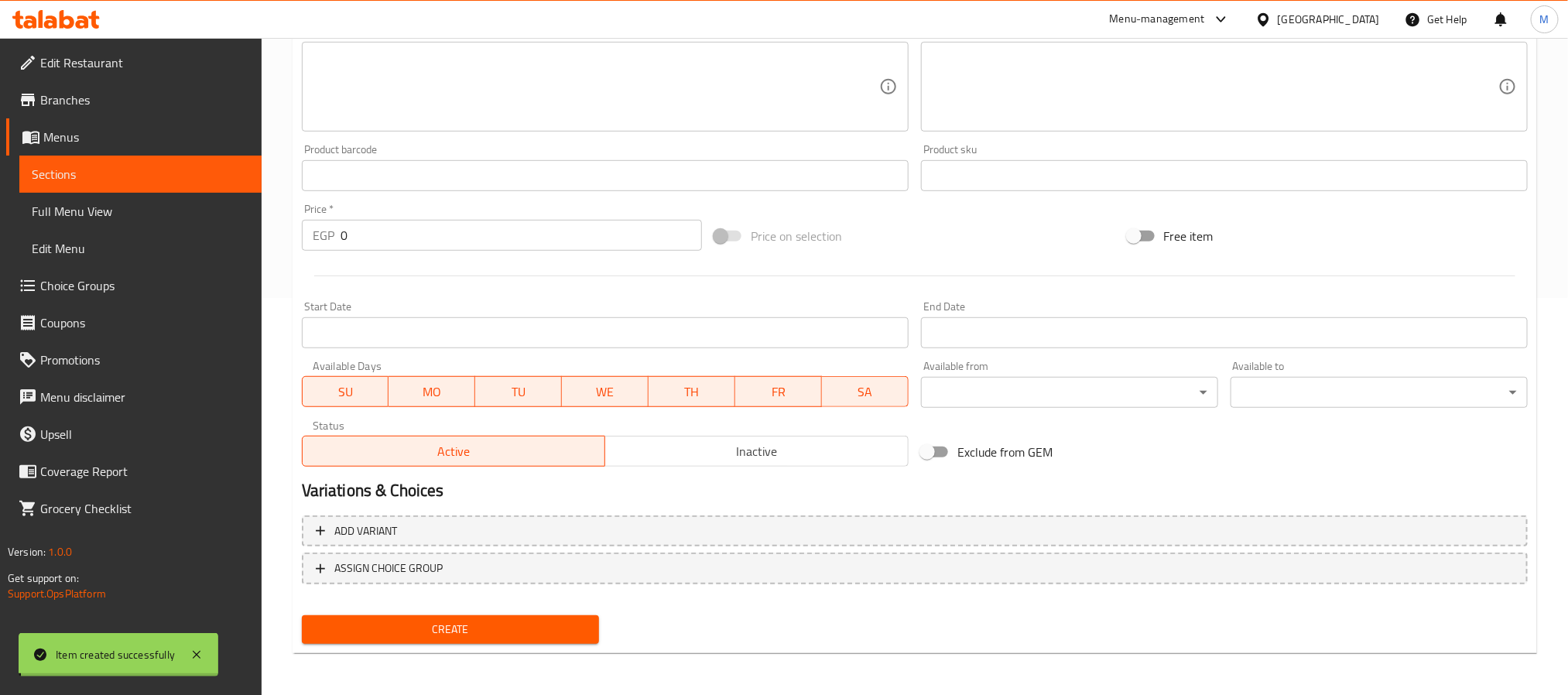
scroll to position [0, 0]
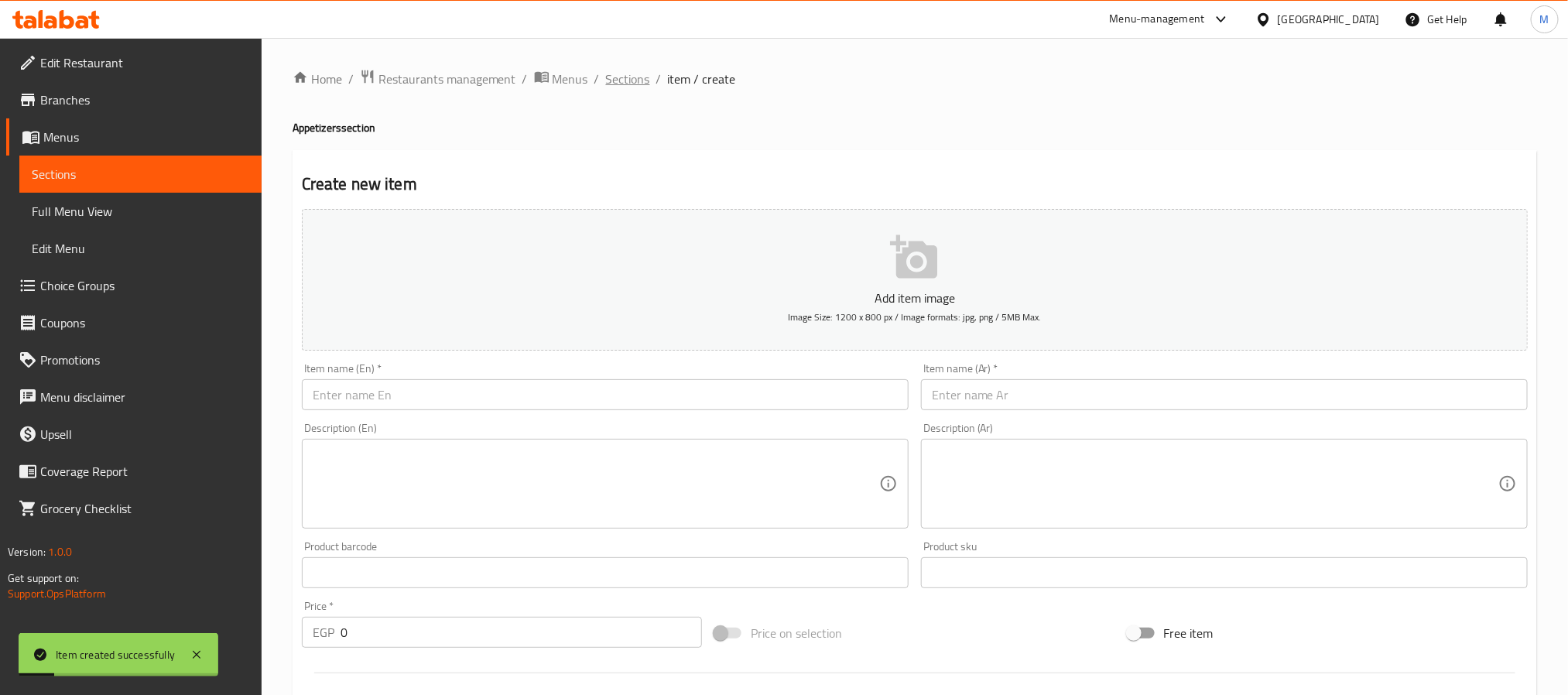
click at [620, 72] on span "Sections" at bounding box center [628, 79] width 45 height 18
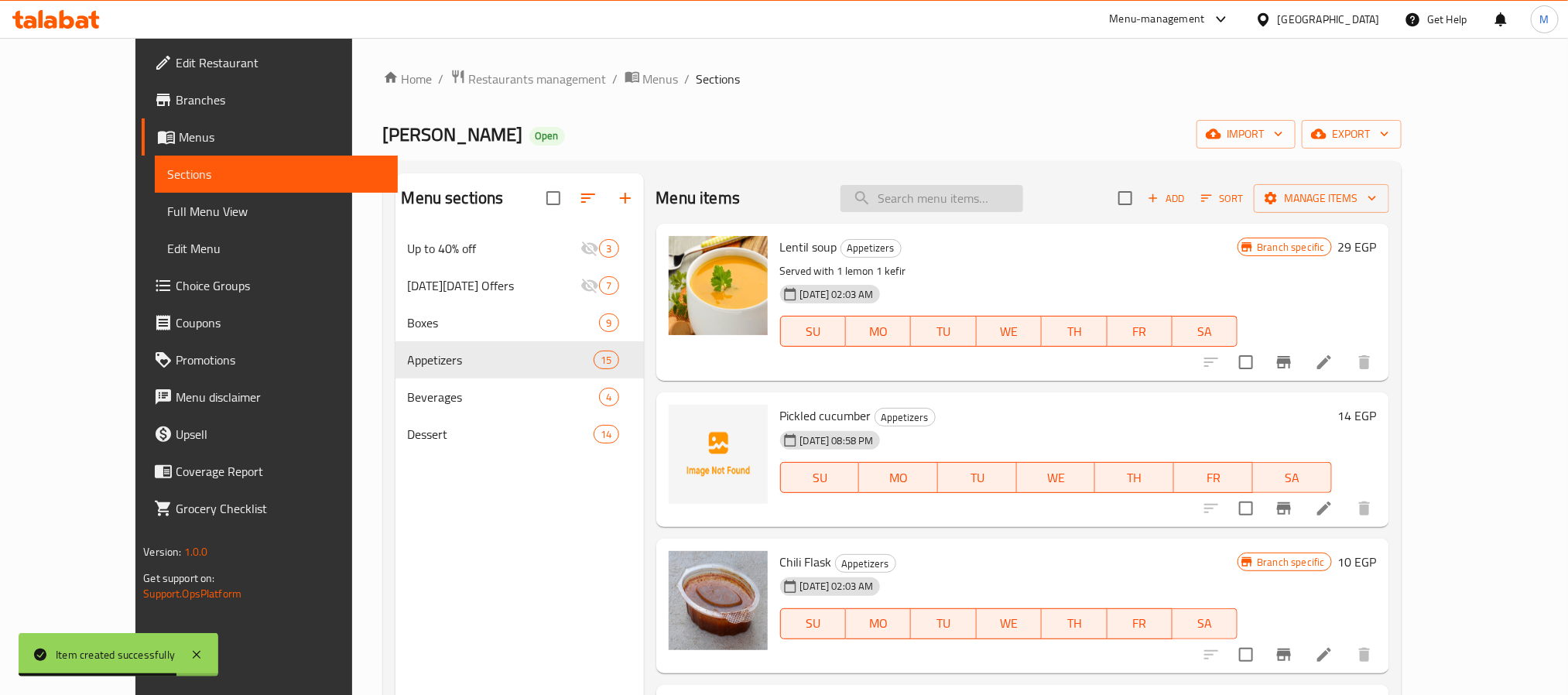
click at [989, 188] on input "search" at bounding box center [931, 198] width 183 height 27
paste input "Pickled cucumber"
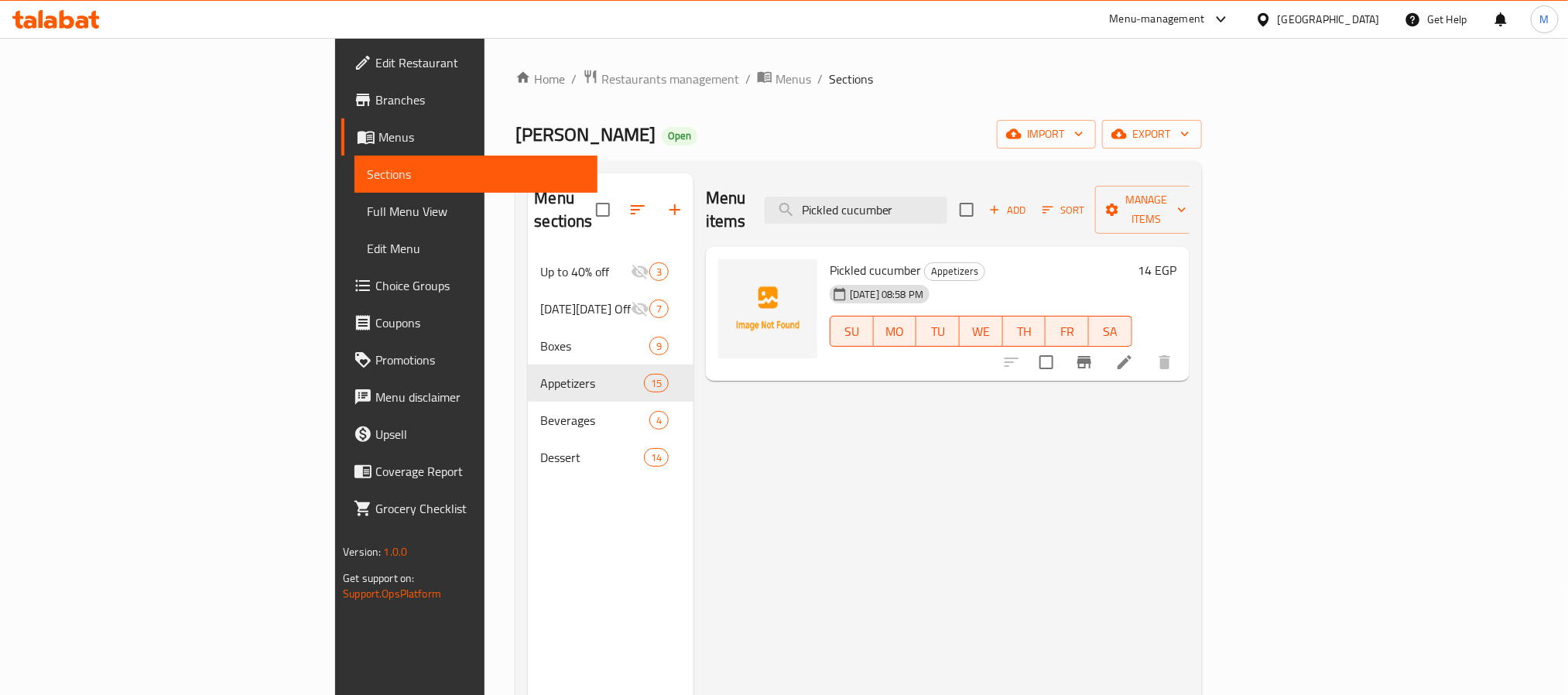
type input "Pickled cucumber"
click at [61, 25] on icon at bounding box center [66, 19] width 15 height 18
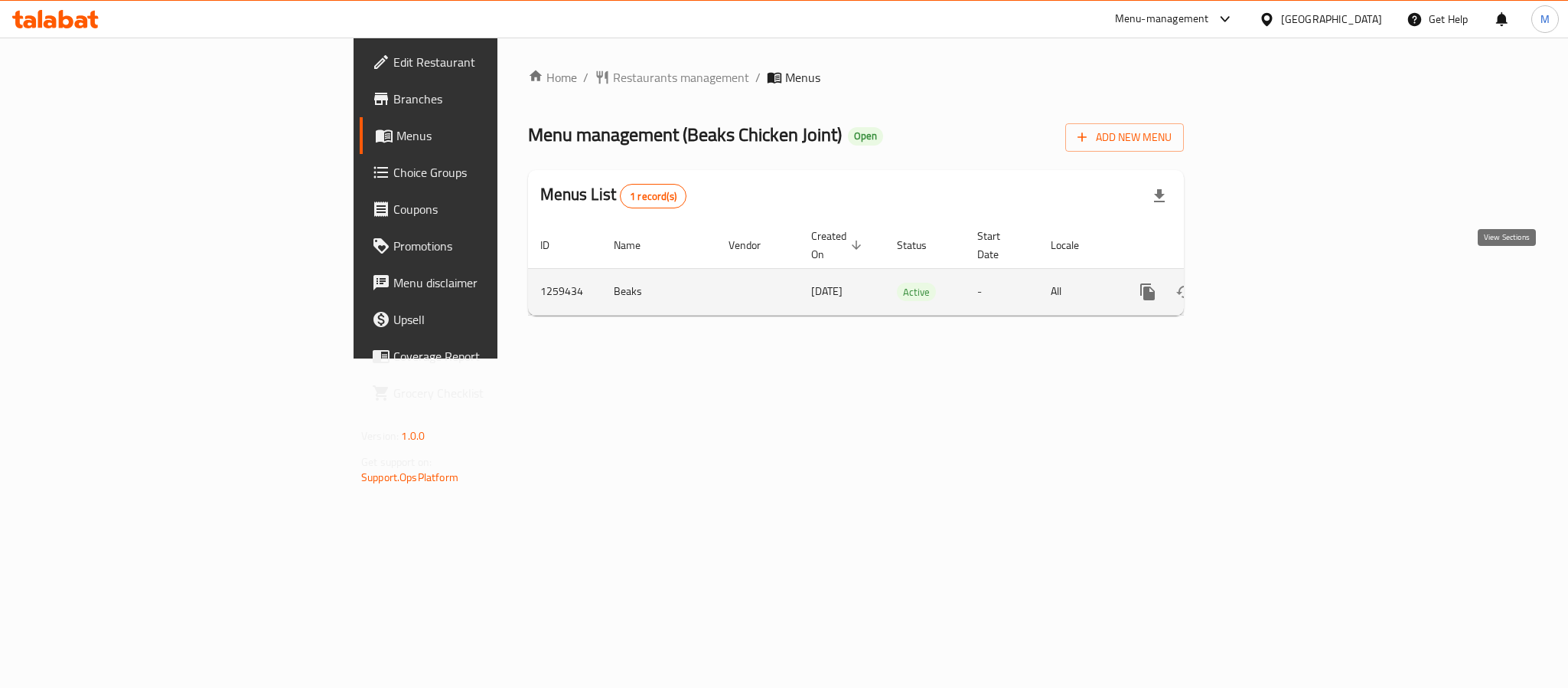
click at [1267, 283] on icon "enhanced table" at bounding box center [1258, 291] width 18 height 18
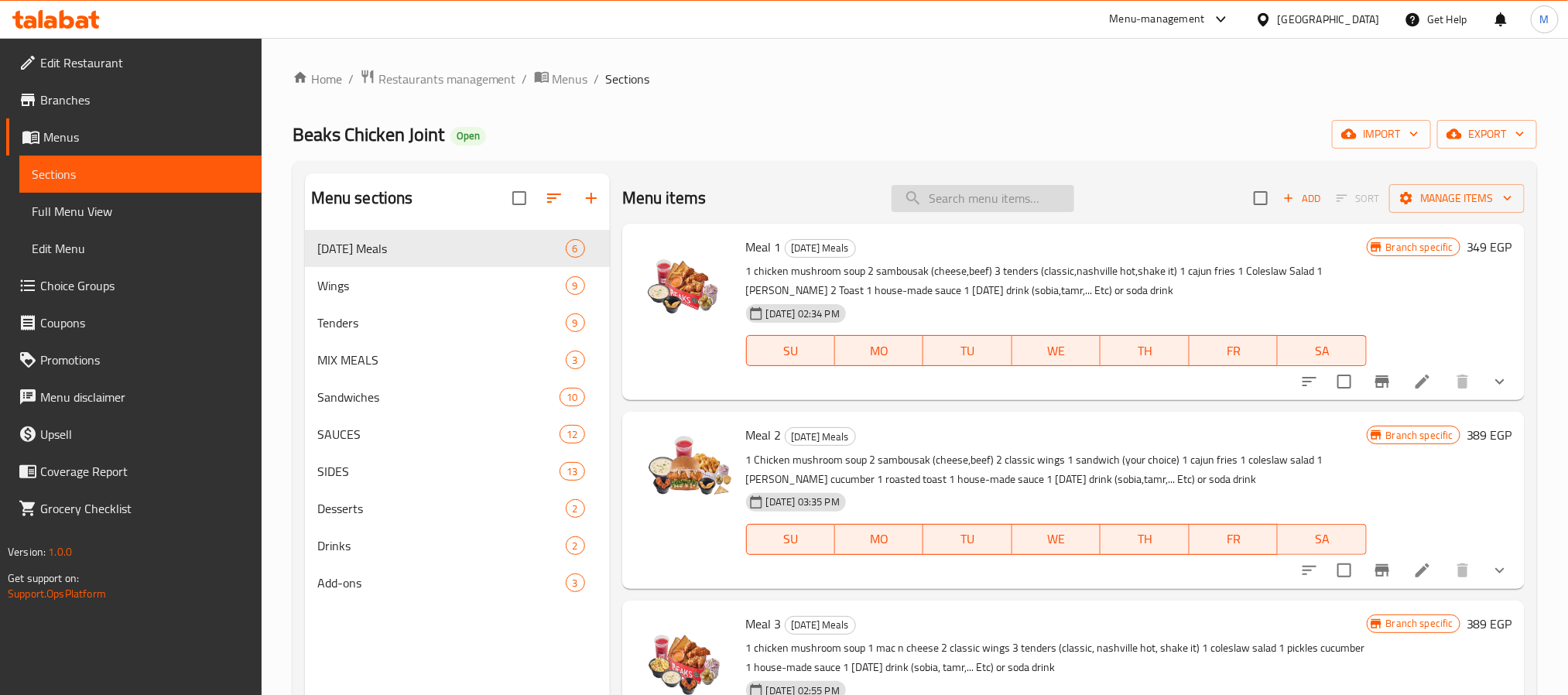
click at [971, 189] on input "search" at bounding box center [983, 198] width 183 height 27
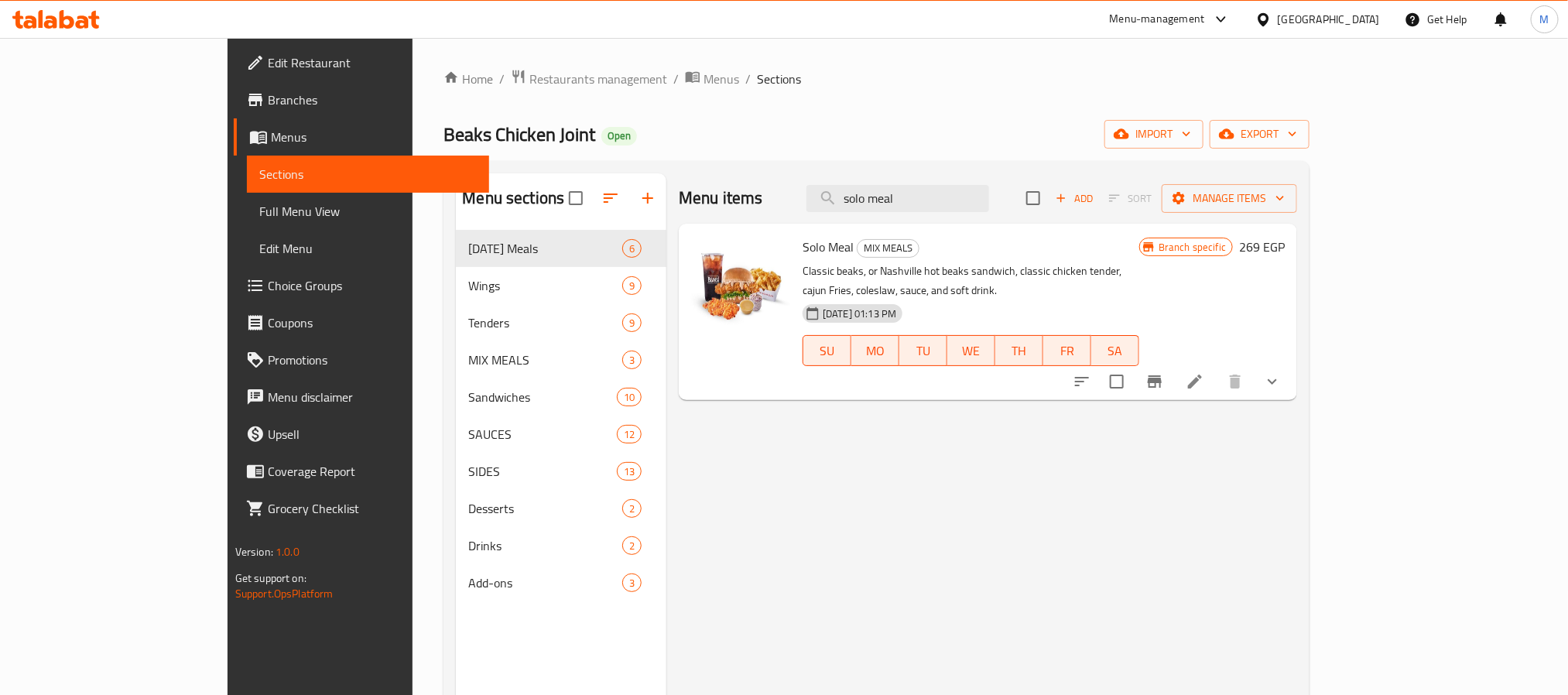
type input "solo meal"
click at [703, 84] on span "Menus" at bounding box center [721, 79] width 36 height 18
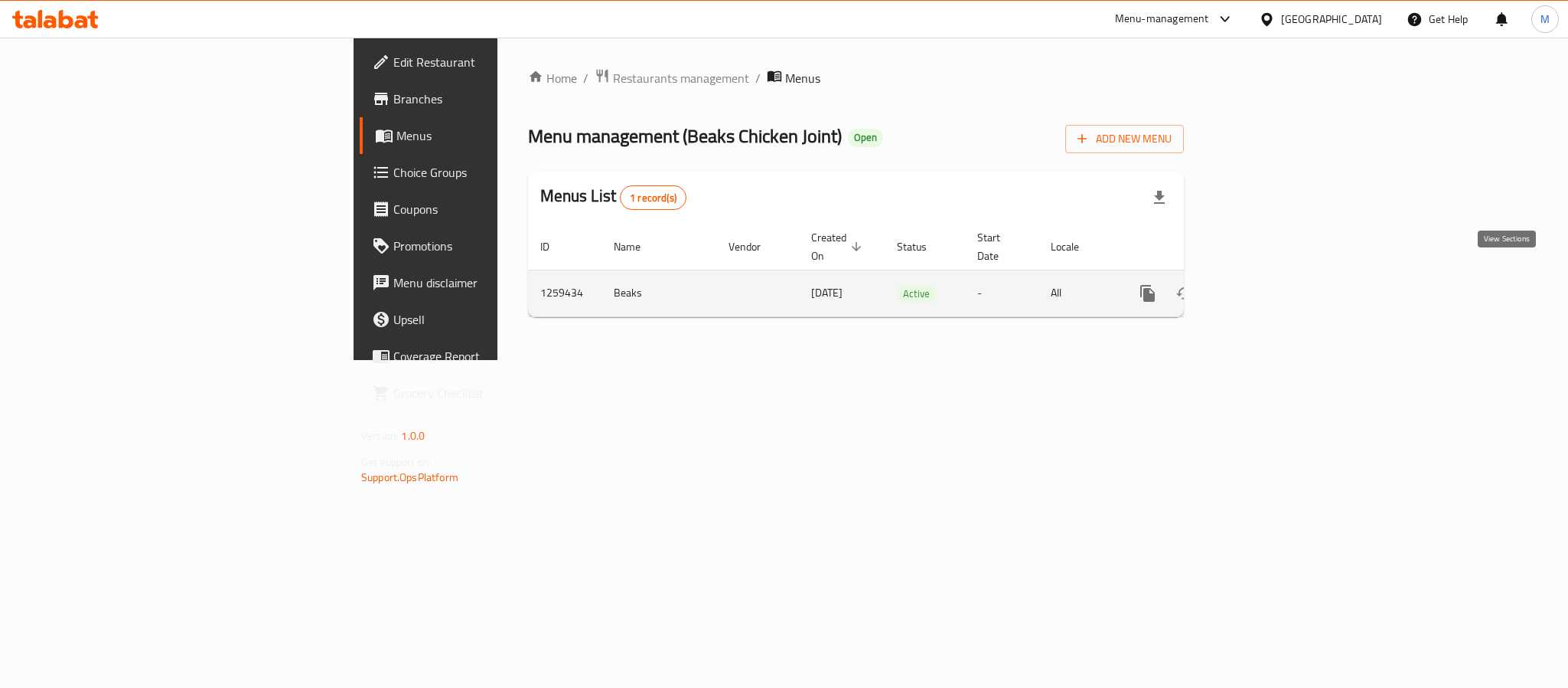
click at [1266, 286] on icon "enhanced table" at bounding box center [1259, 293] width 14 height 14
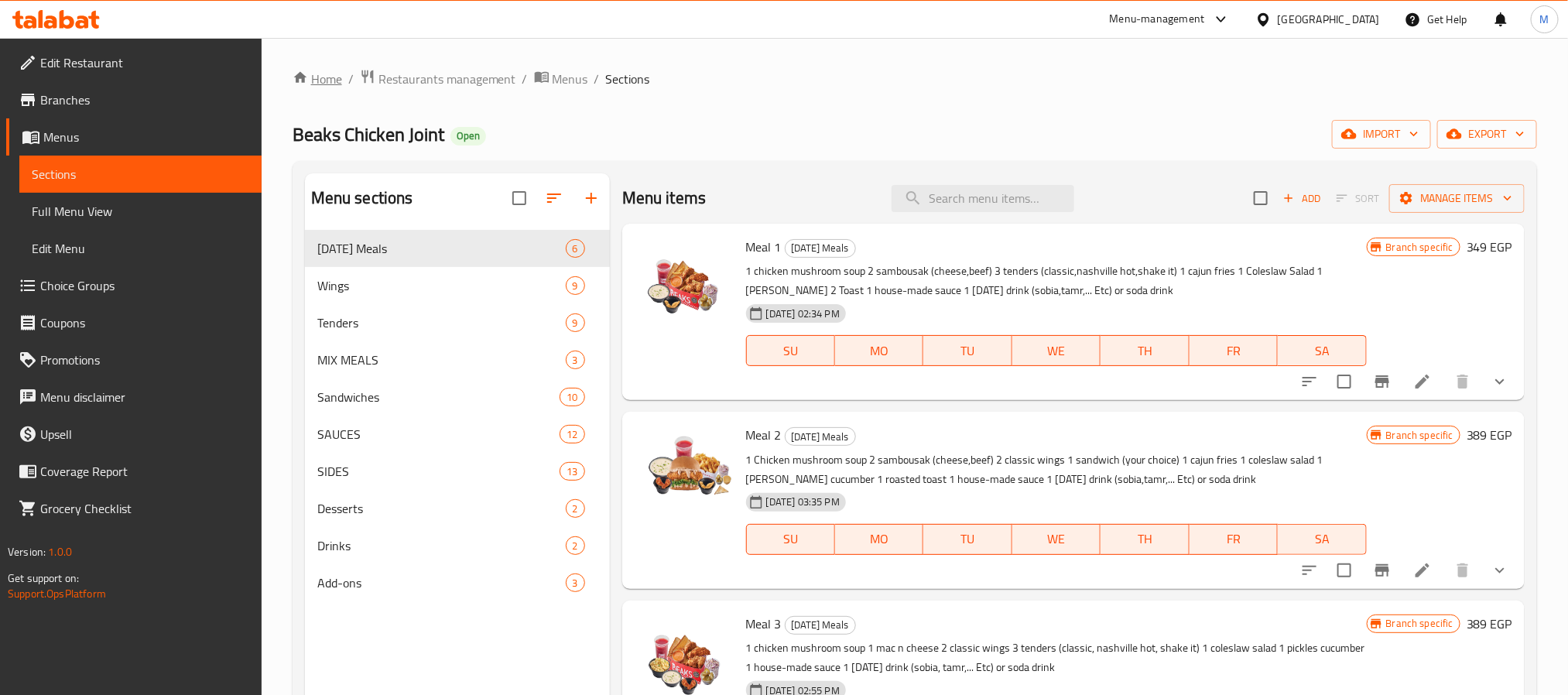
click at [316, 88] on link "Home" at bounding box center [317, 79] width 50 height 18
